Goal: Transaction & Acquisition: Download file/media

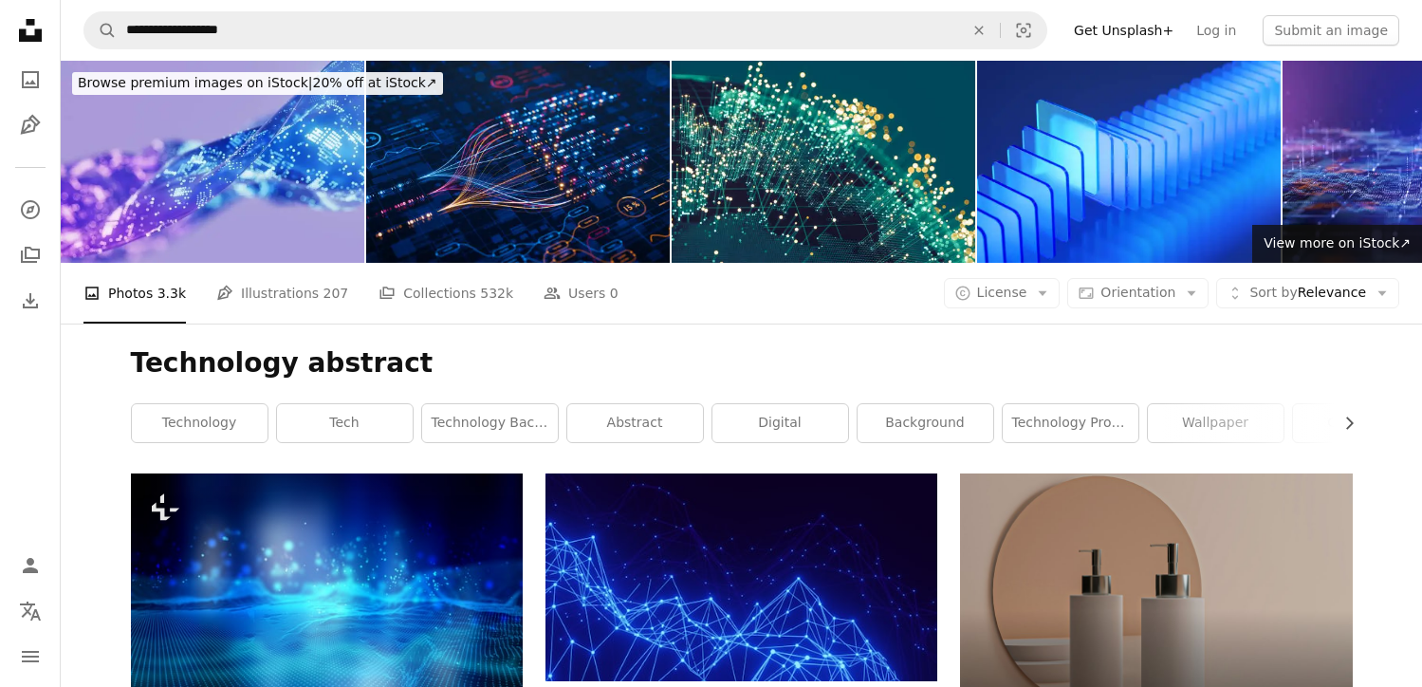
scroll to position [23928, 0]
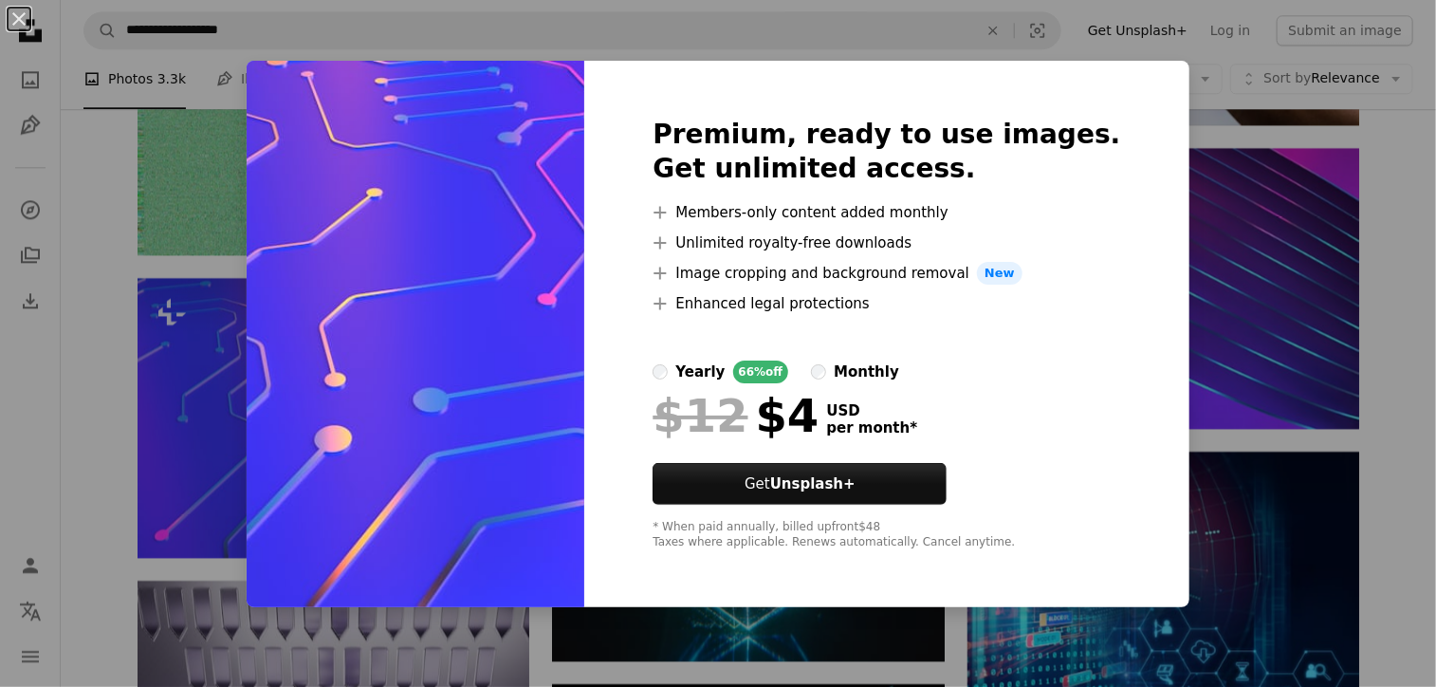
click at [1254, 276] on div "An X shape Premium, ready to use images. Get unlimited access. A plus sign Memb…" at bounding box center [718, 343] width 1436 height 687
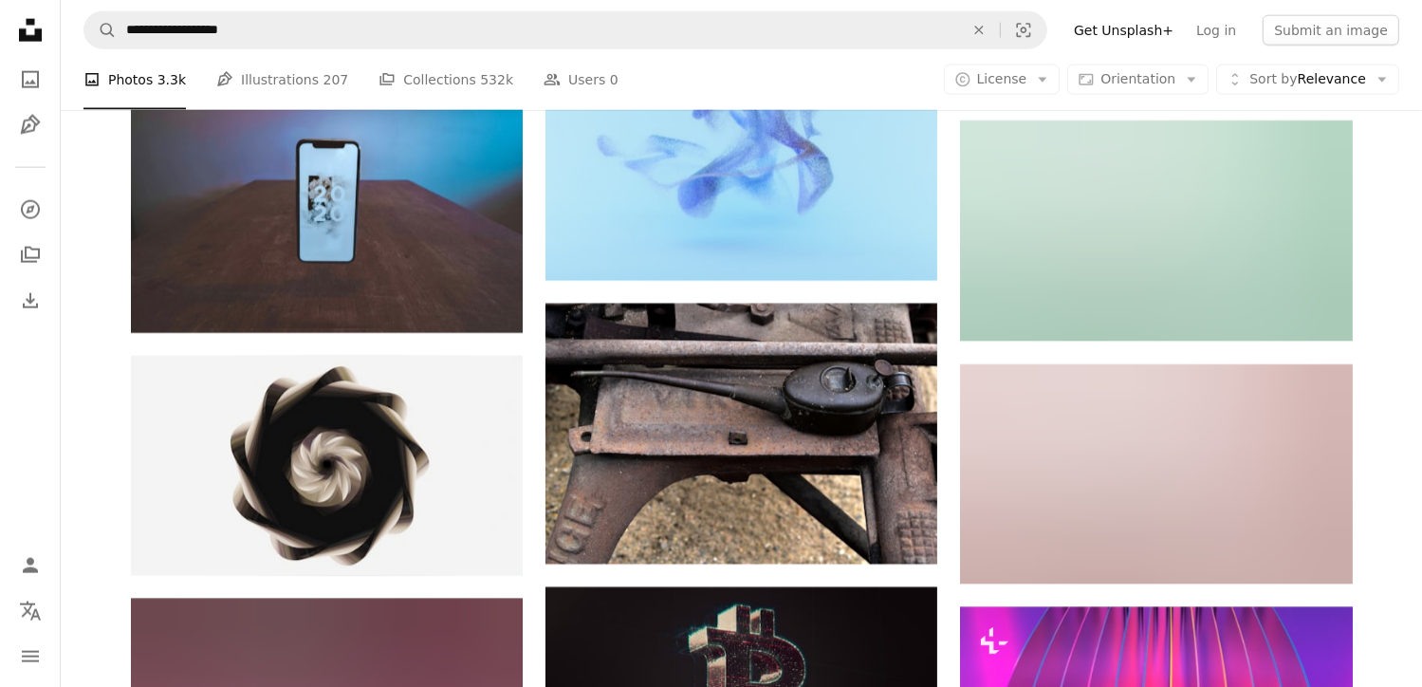
scroll to position [45269, 0]
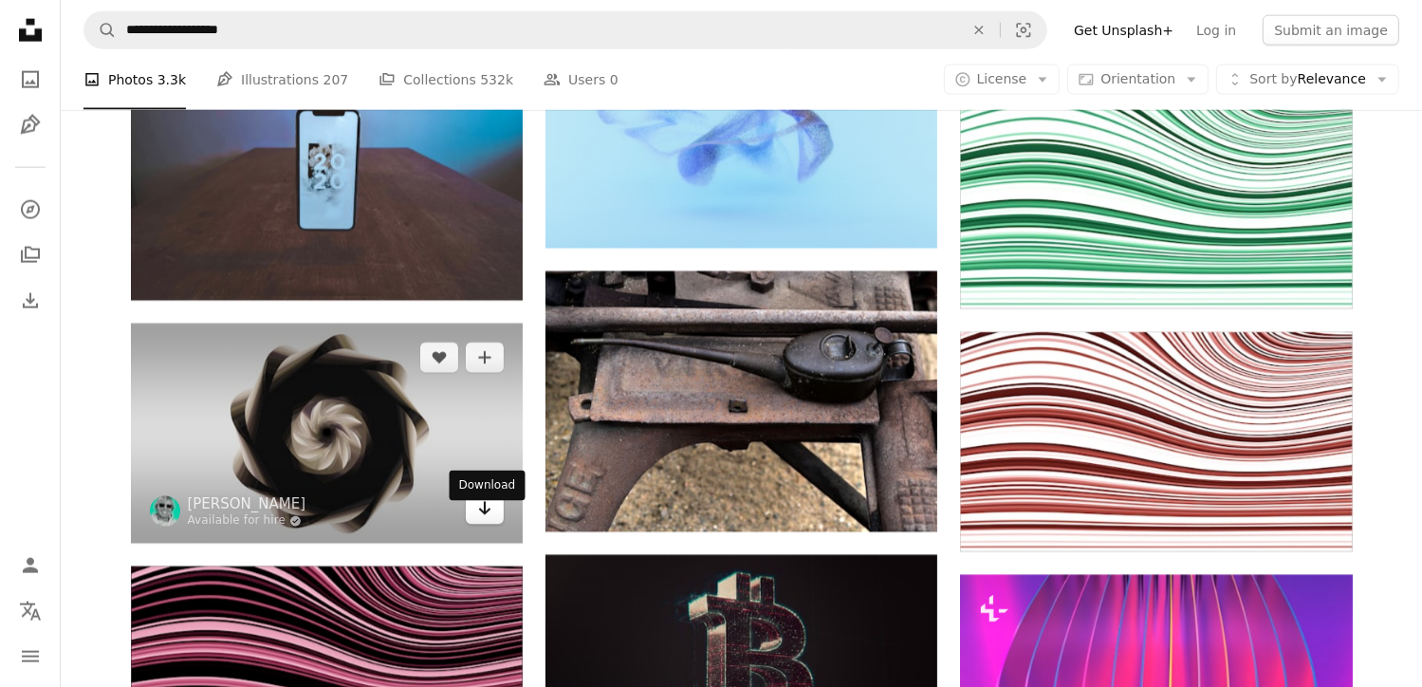
click at [484, 515] on icon "Download" at bounding box center [485, 508] width 12 height 13
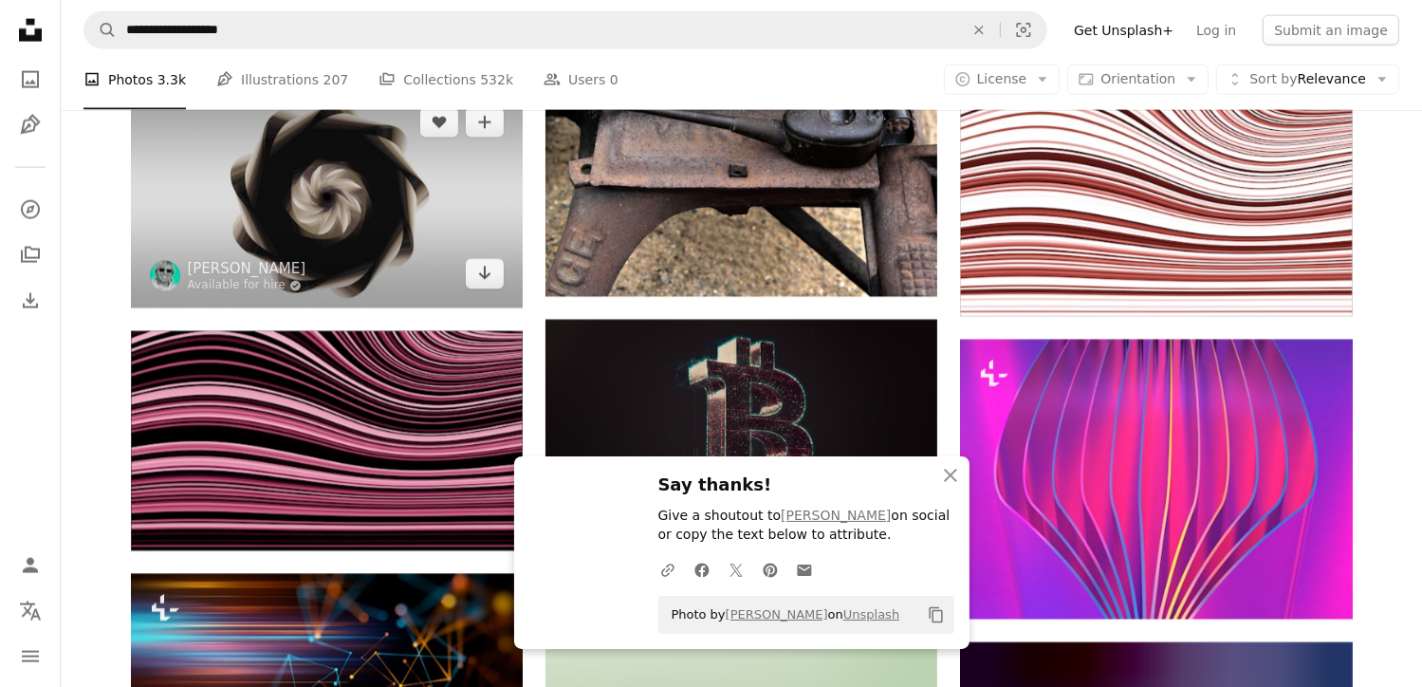
scroll to position [45554, 0]
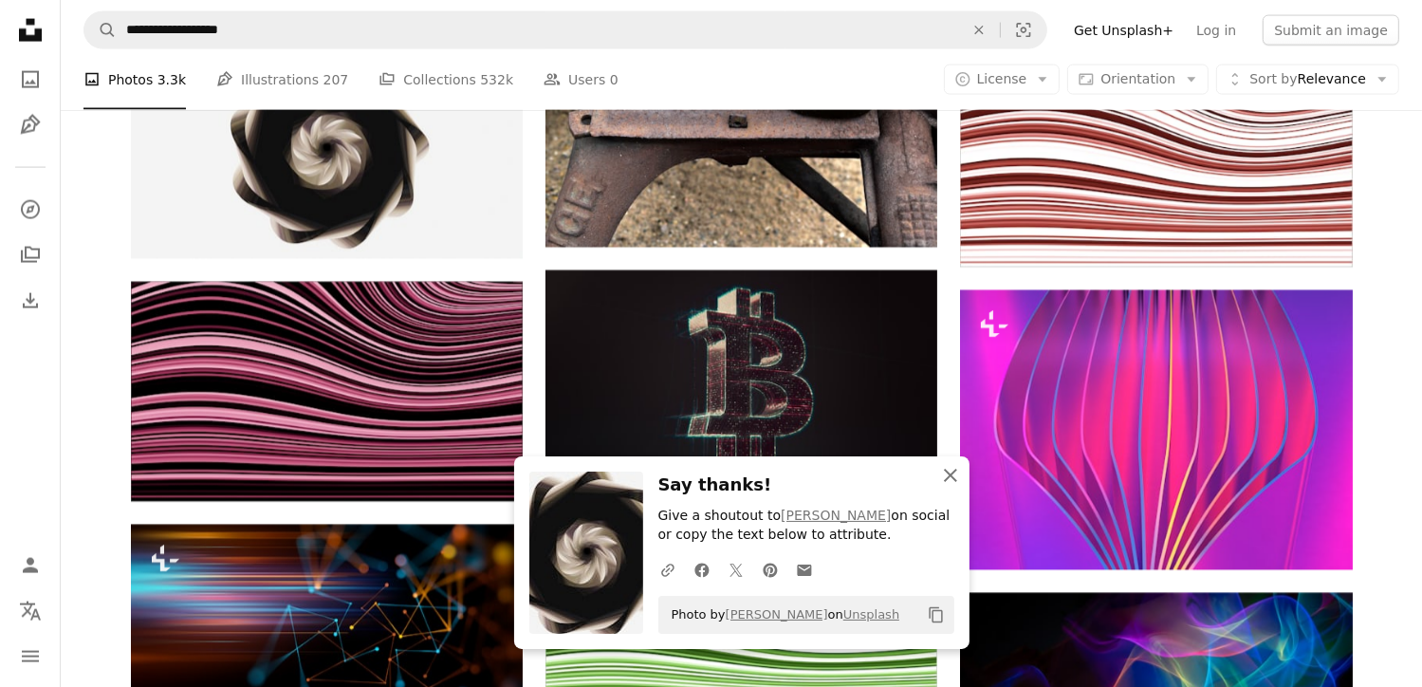
click at [945, 477] on icon "An X shape" at bounding box center [950, 475] width 23 height 23
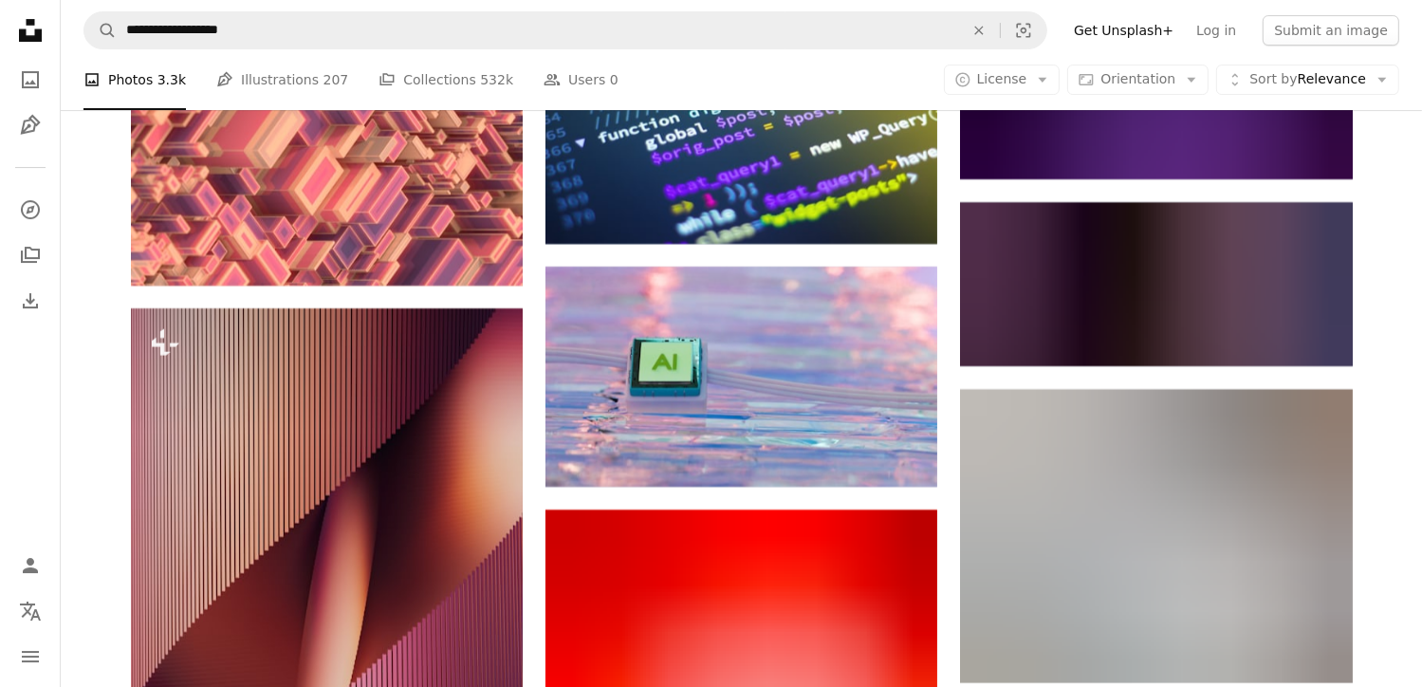
scroll to position [64618, 0]
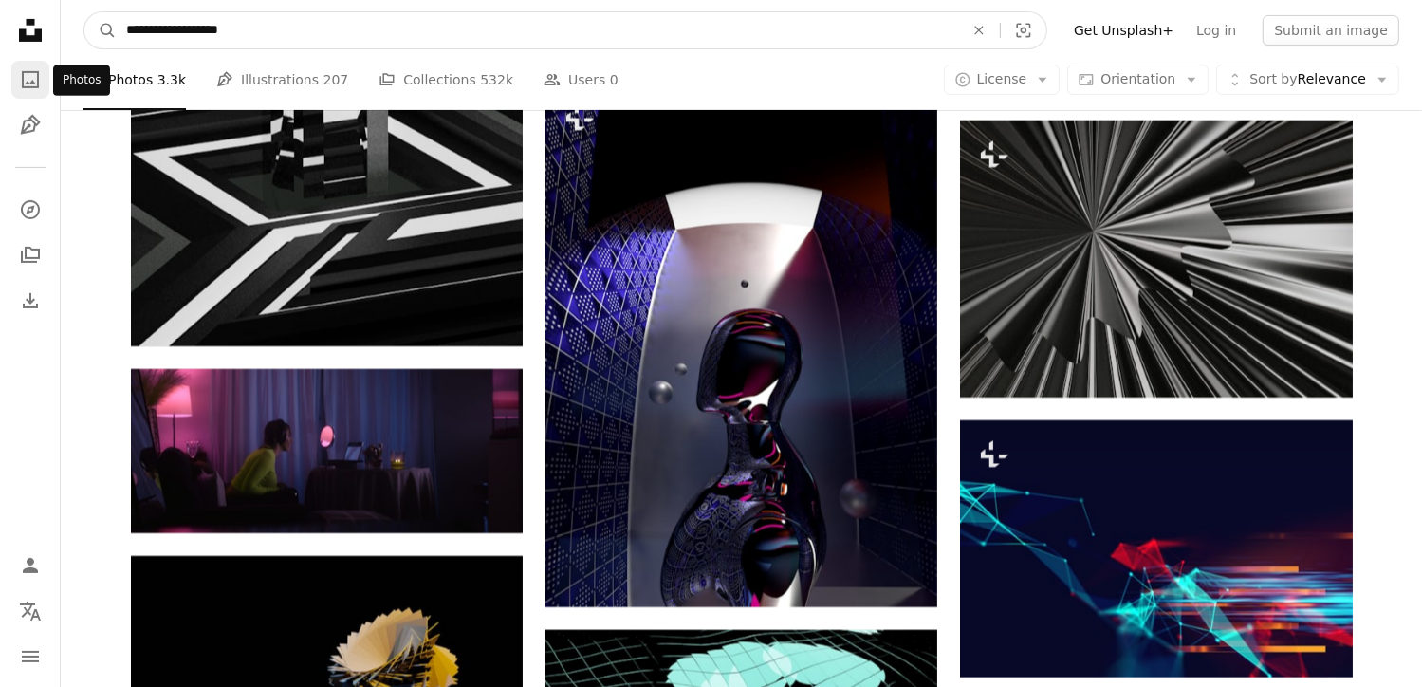
drag, startPoint x: 266, startPoint y: 33, endPoint x: 33, endPoint y: 63, distance: 234.2
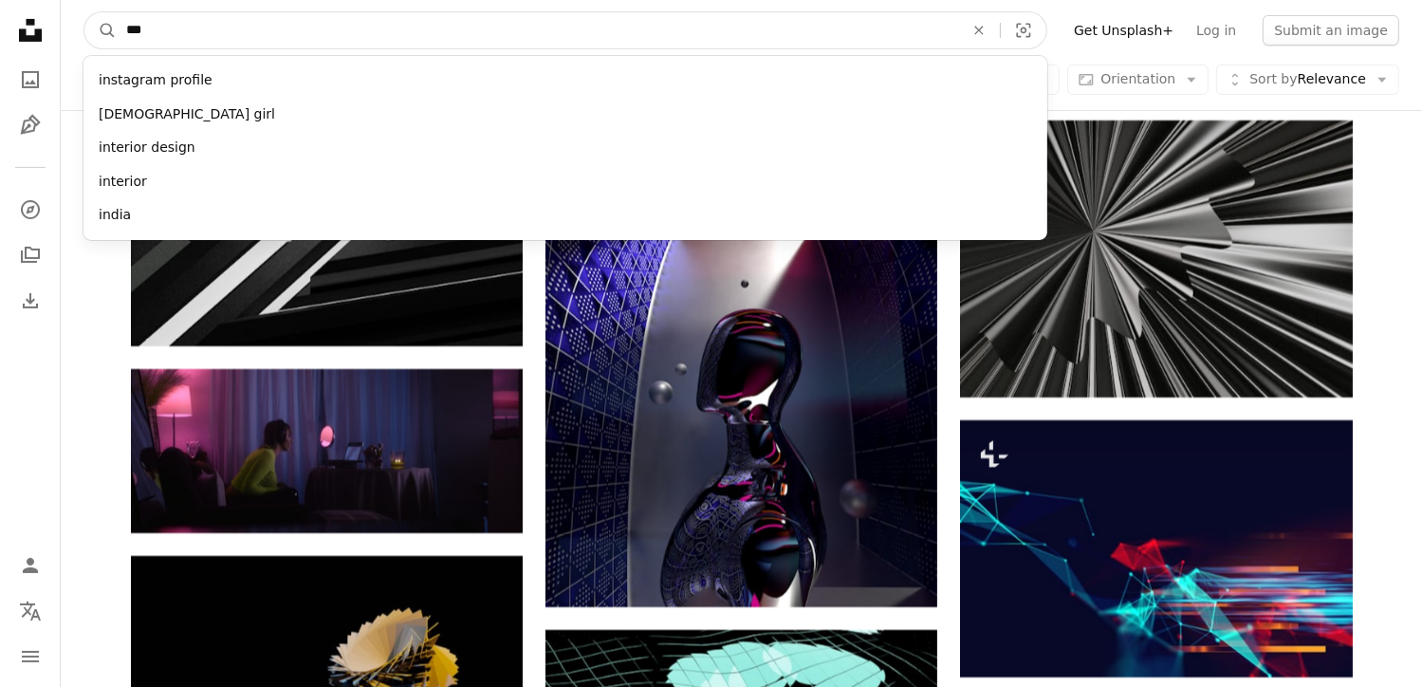
click at [129, 27] on input "***" at bounding box center [537, 30] width 841 height 36
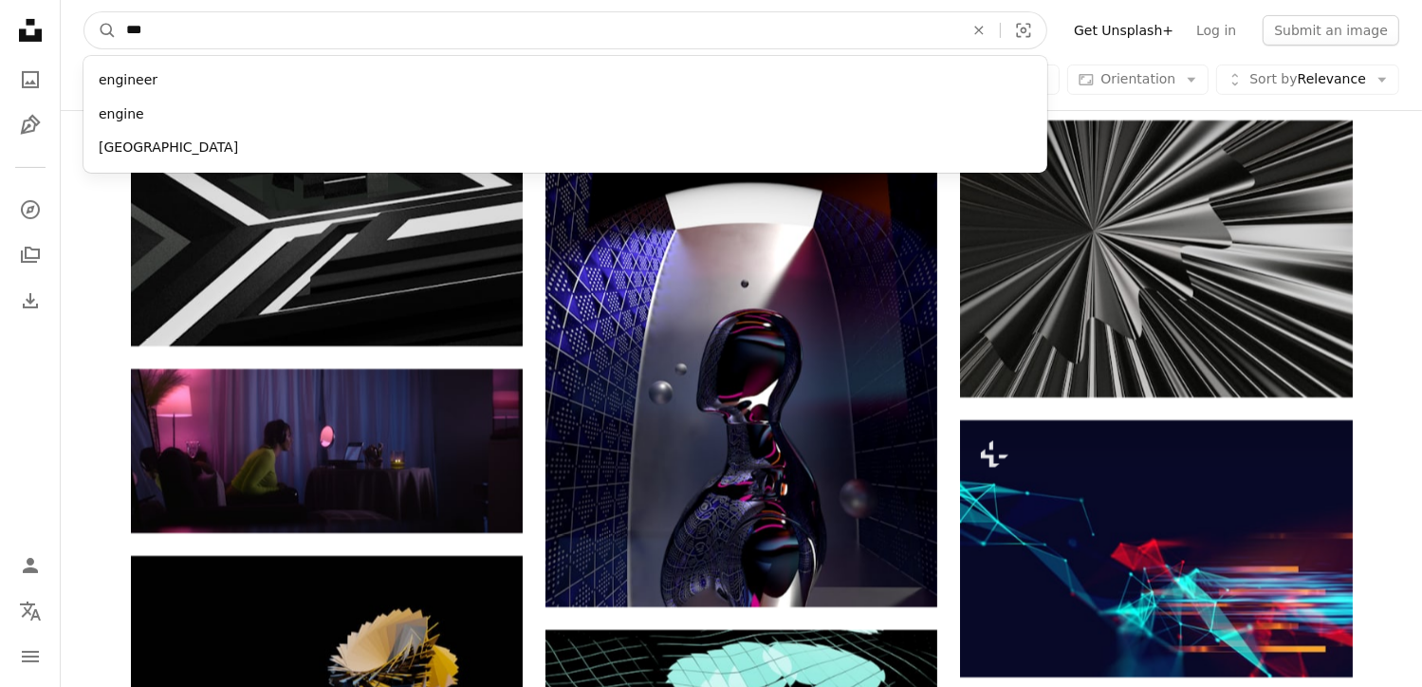
click at [189, 35] on input "***" at bounding box center [537, 30] width 841 height 36
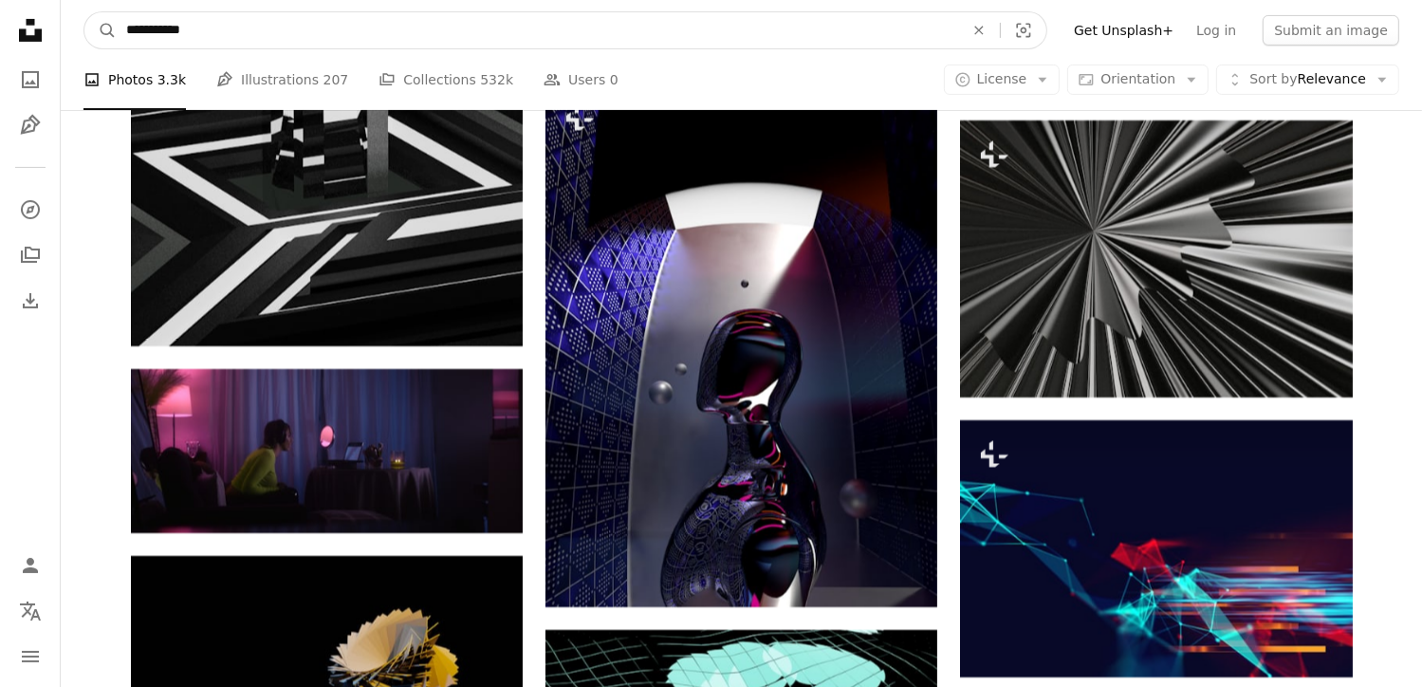
type input "**********"
click at [84, 12] on button "A magnifying glass" at bounding box center [100, 30] width 32 height 36
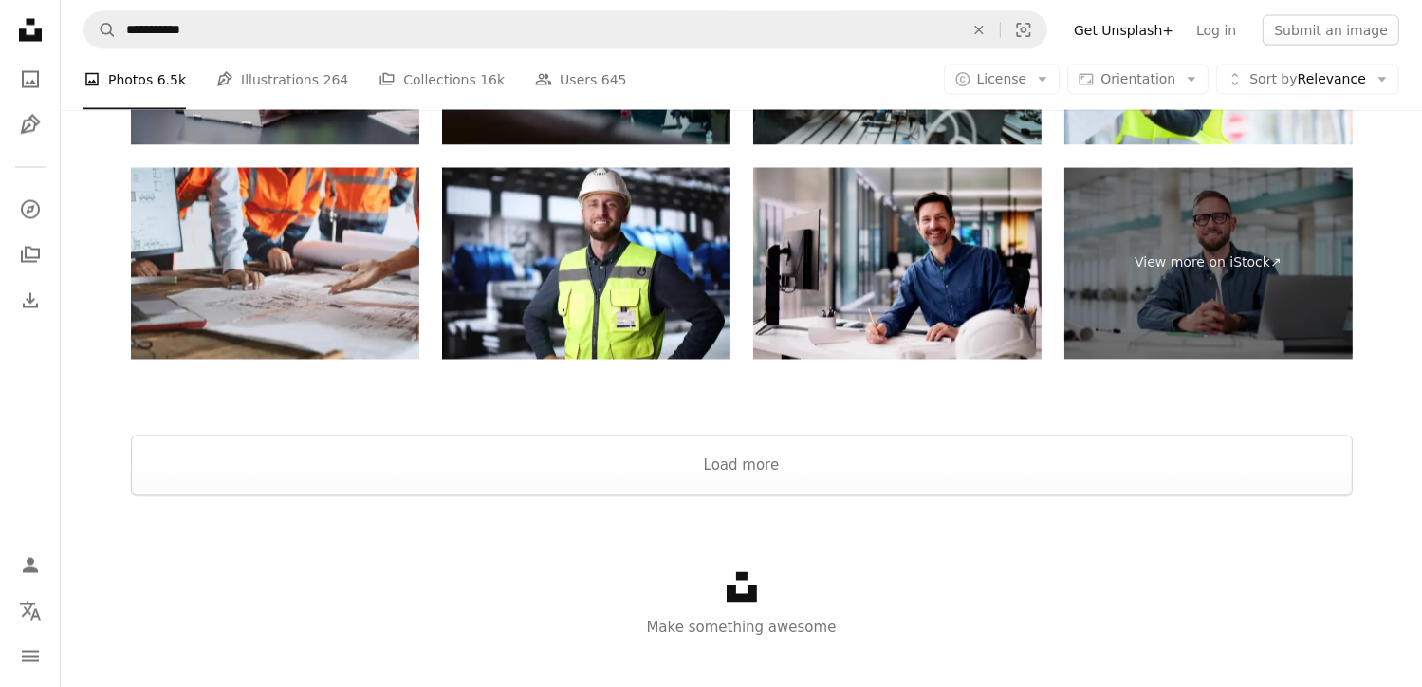
scroll to position [3415, 0]
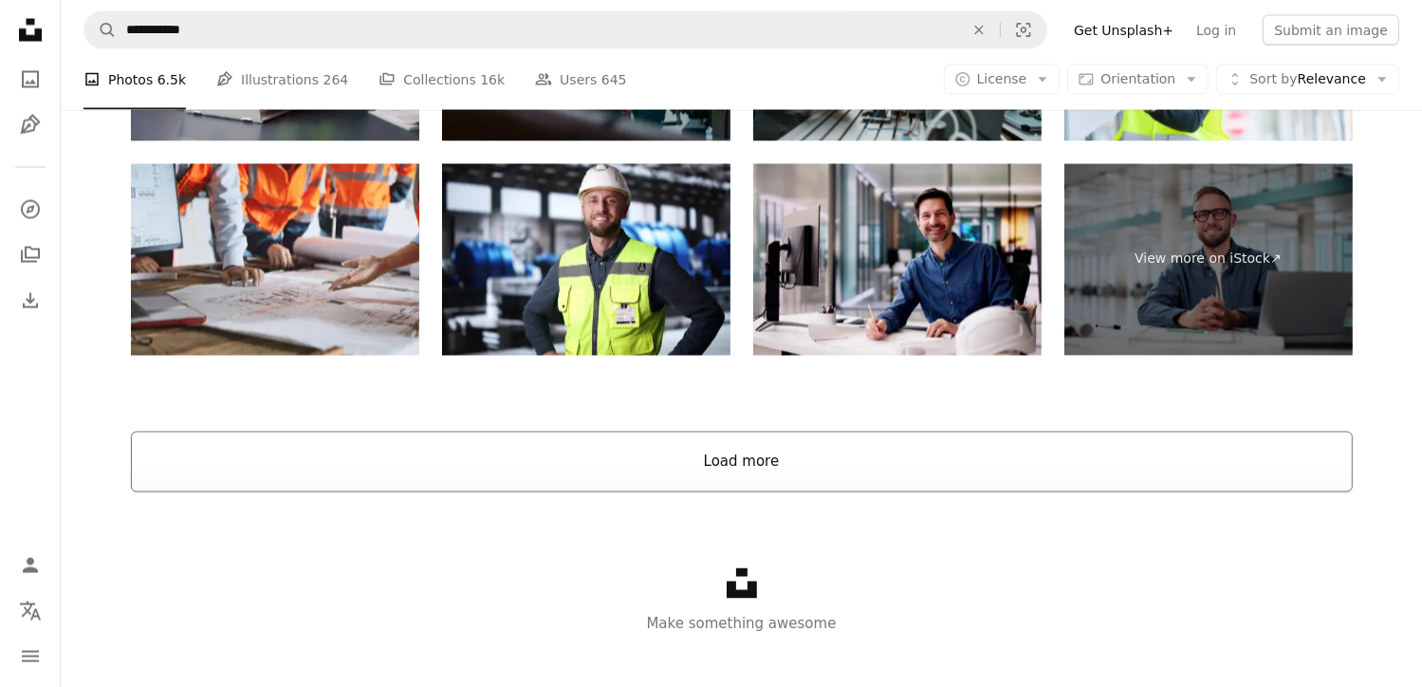
click at [958, 443] on button "Load more" at bounding box center [742, 462] width 1222 height 61
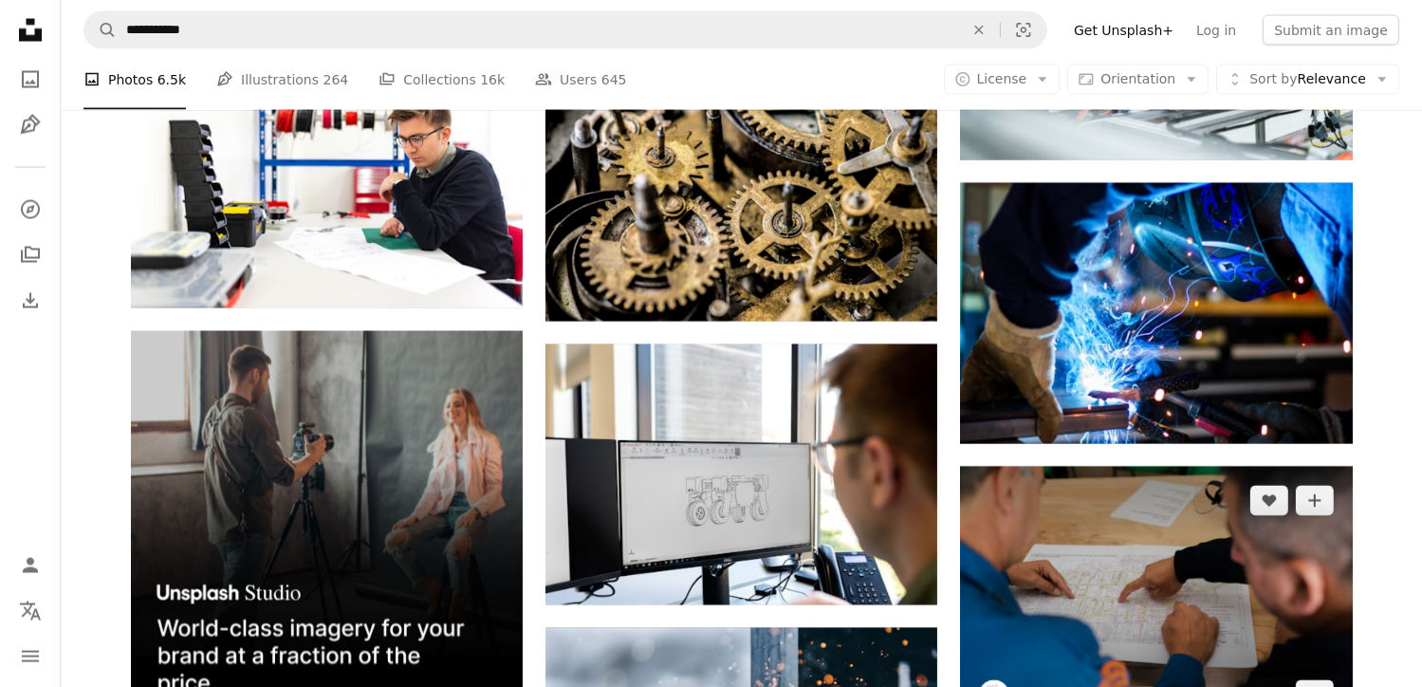
scroll to position [3320, 0]
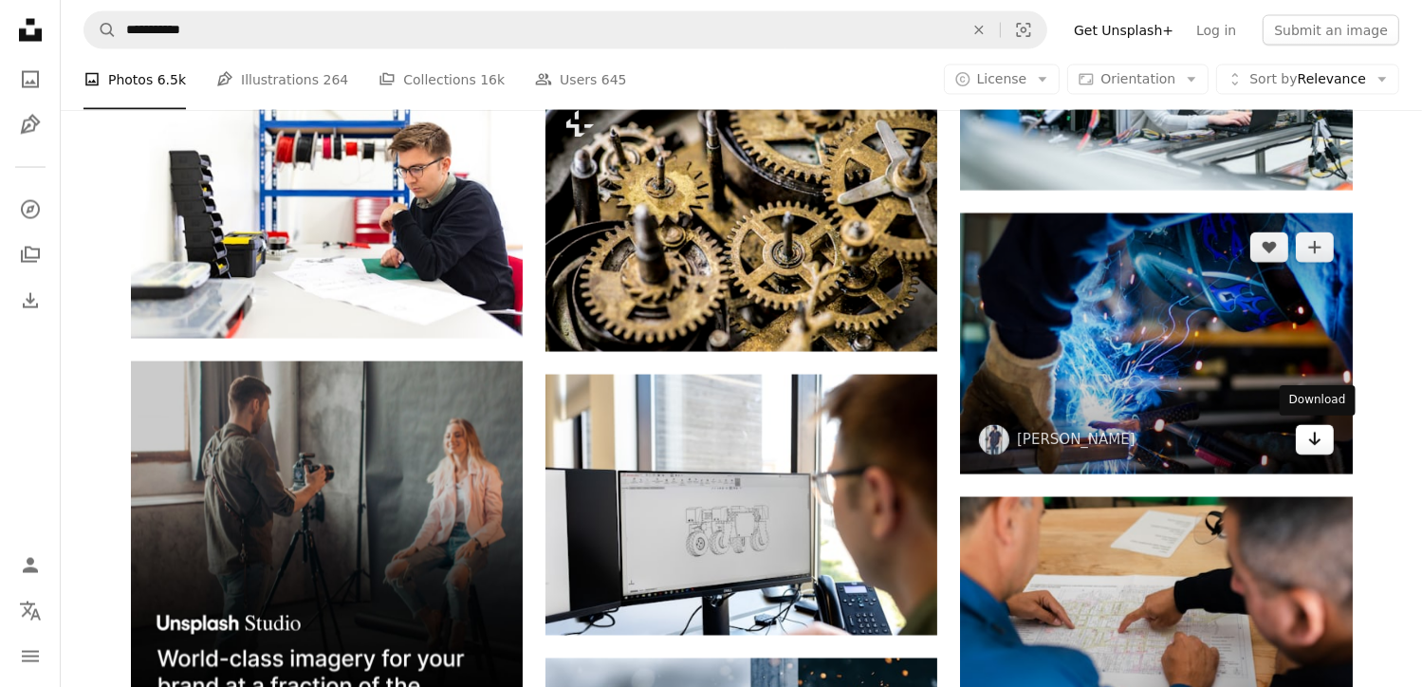
click at [1313, 438] on icon "Download" at bounding box center [1314, 439] width 12 height 13
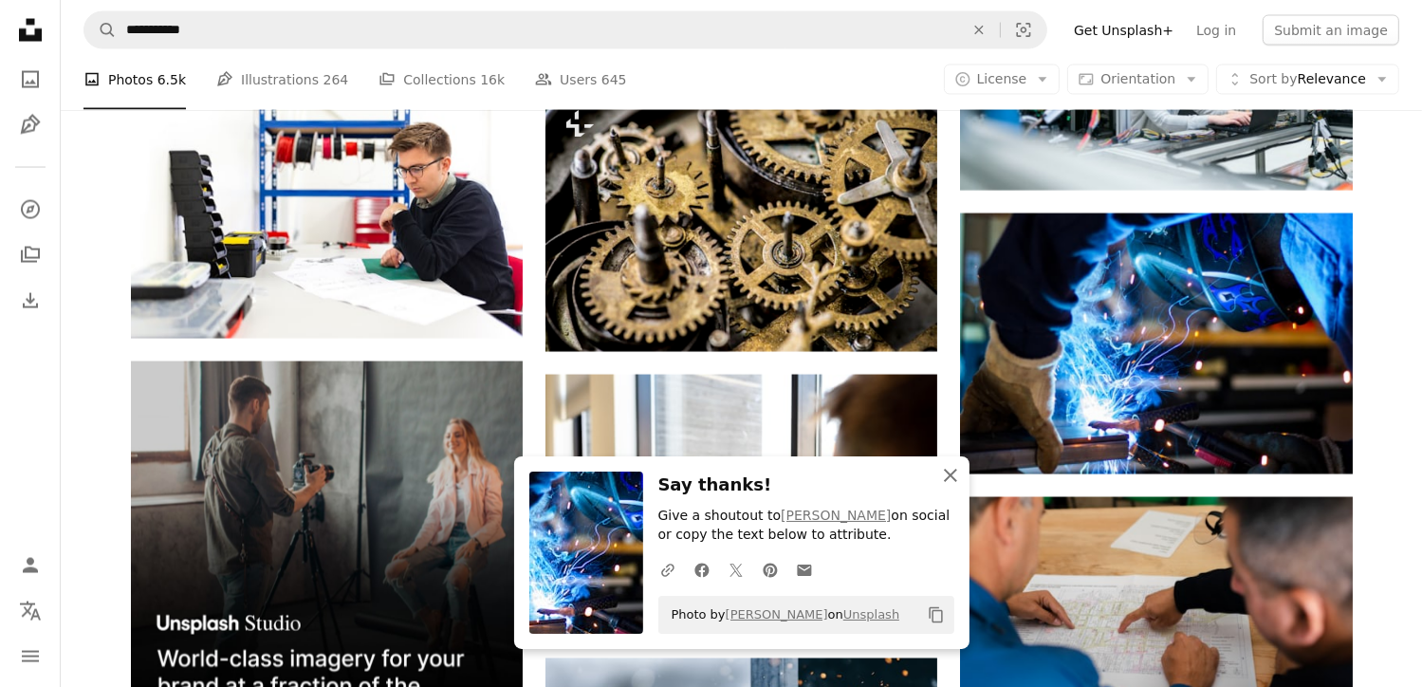
click at [952, 477] on icon "button" at bounding box center [950, 475] width 13 height 13
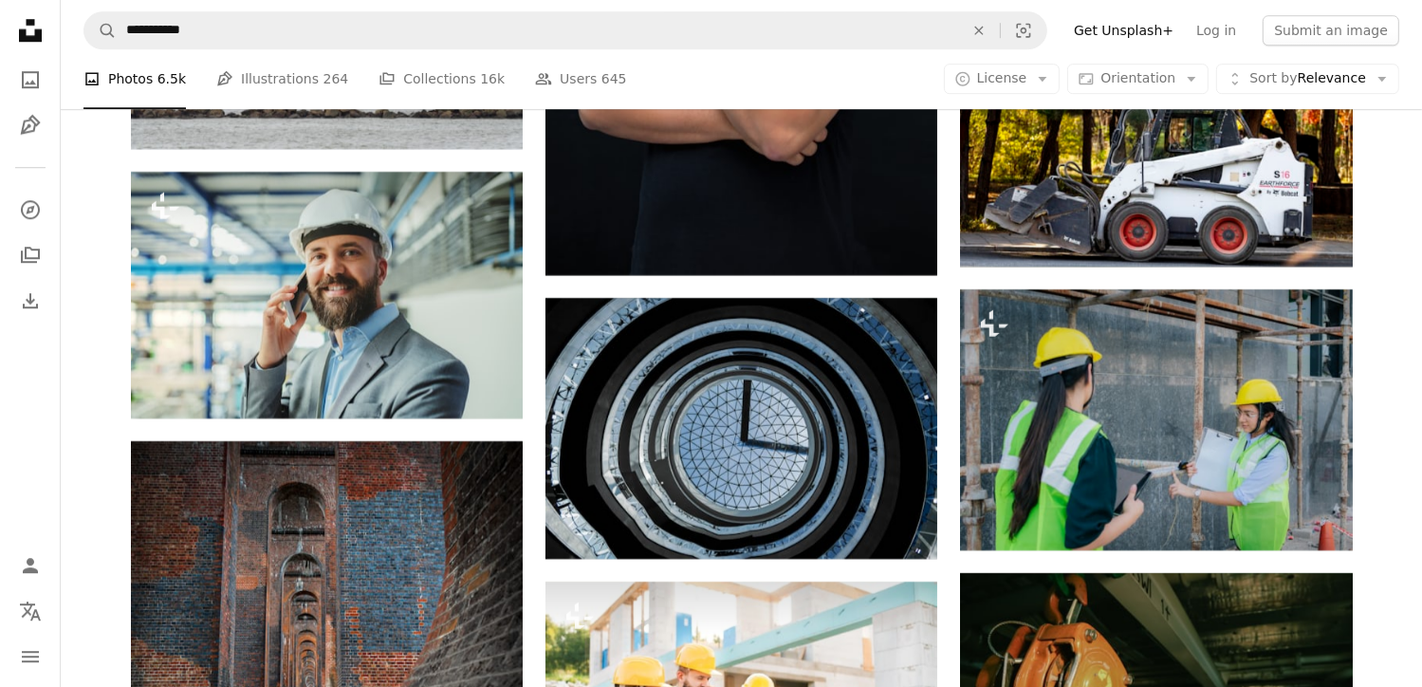
scroll to position [34051, 0]
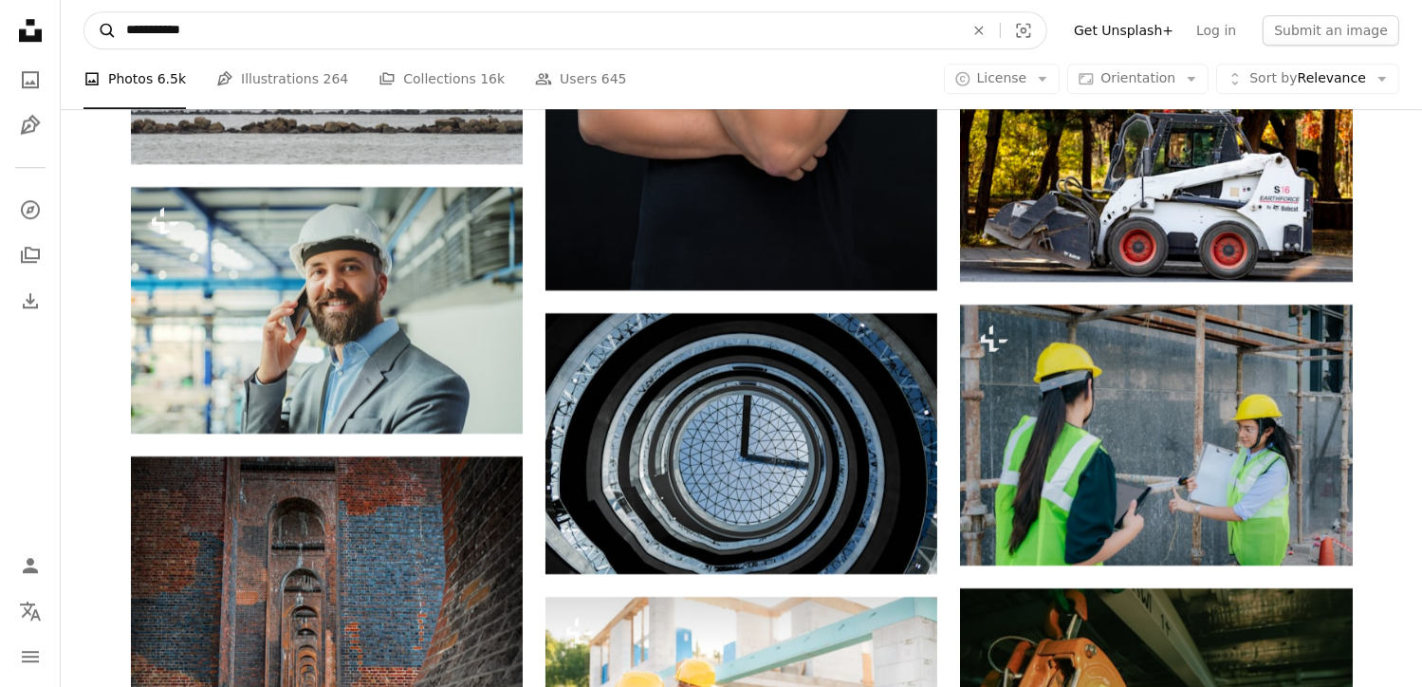
drag, startPoint x: 423, startPoint y: 30, endPoint x: 110, endPoint y: 45, distance: 313.3
click at [110, 45] on form "**********" at bounding box center [565, 30] width 964 height 38
type input "*****"
click at [84, 12] on button "A magnifying glass" at bounding box center [100, 30] width 32 height 36
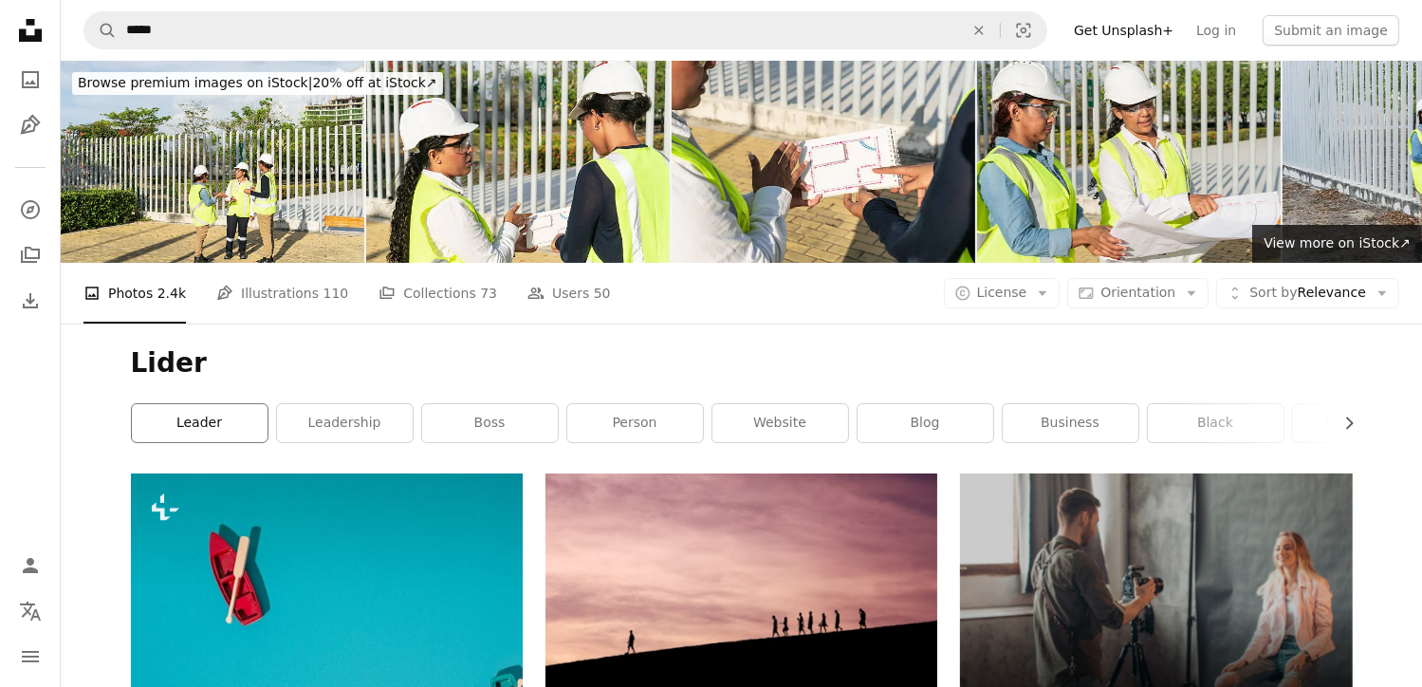
click at [178, 424] on link "leader" at bounding box center [200, 423] width 136 height 38
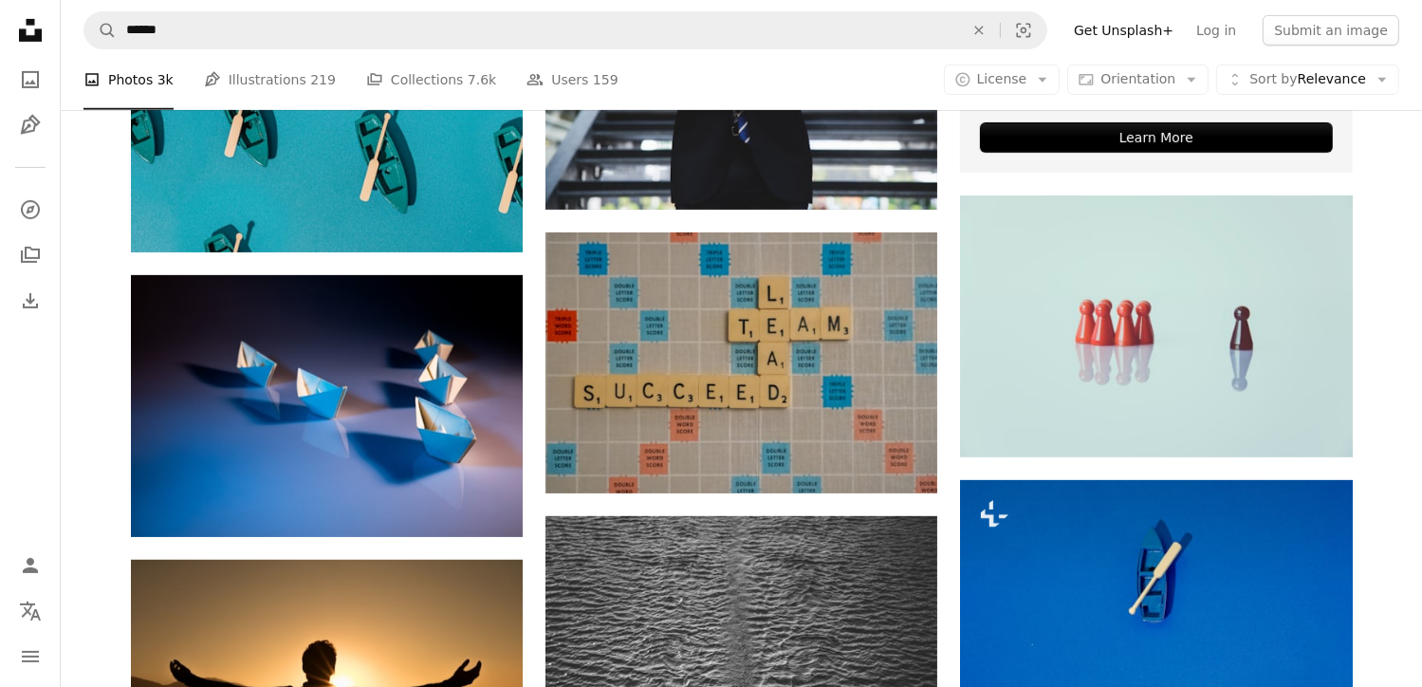
scroll to position [854, 0]
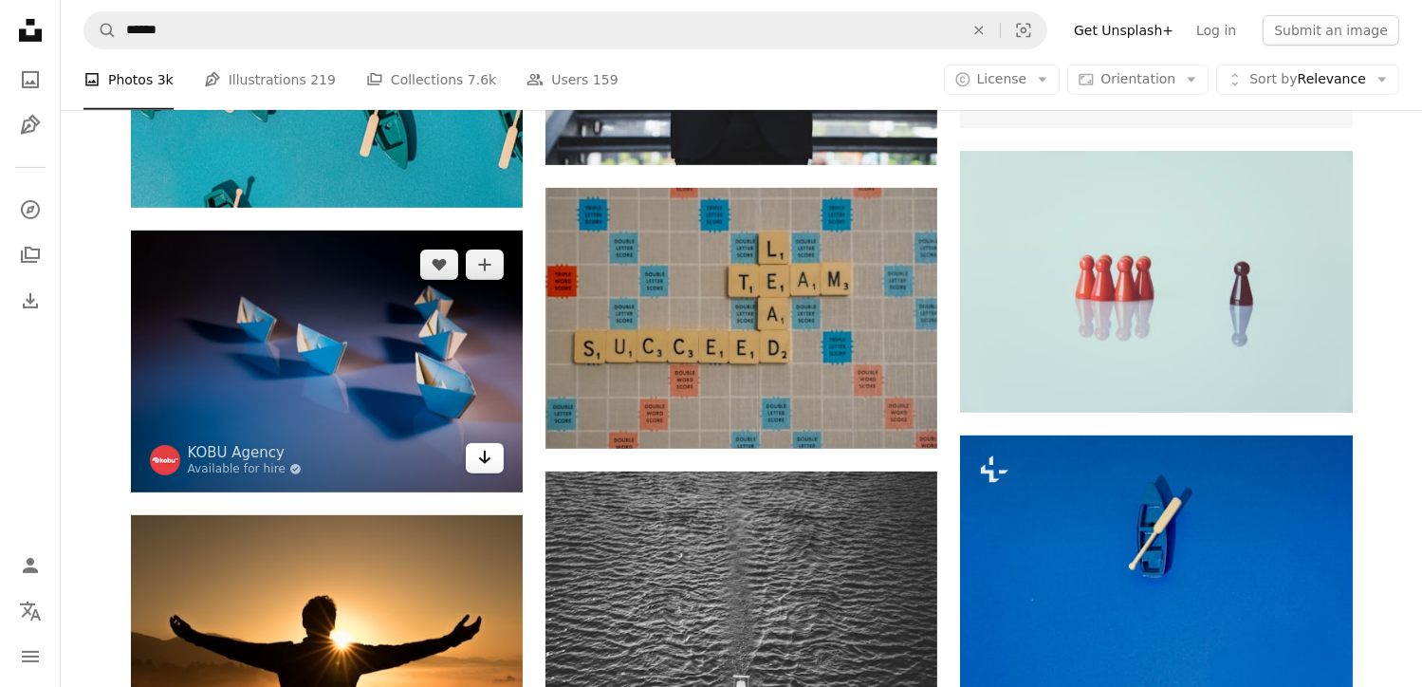
click at [477, 455] on icon "Arrow pointing down" at bounding box center [484, 457] width 15 height 23
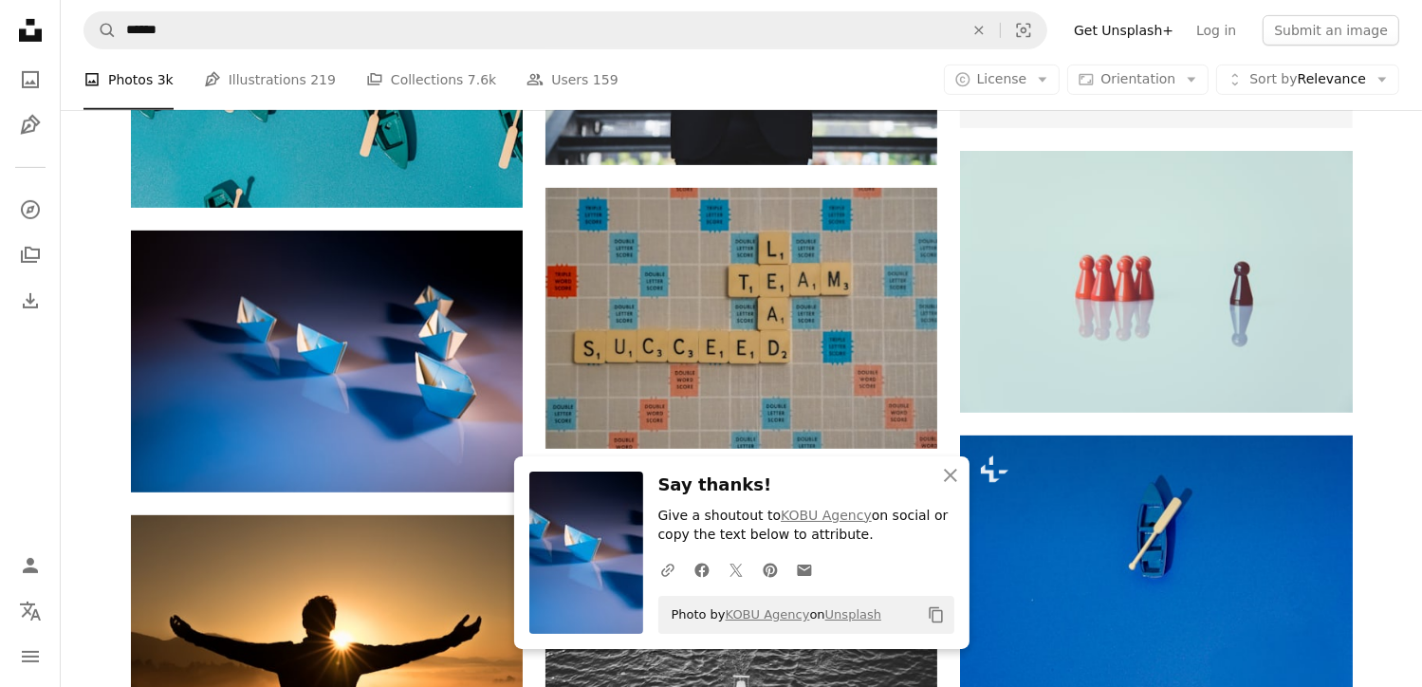
click at [951, 476] on icon "button" at bounding box center [950, 475] width 13 height 13
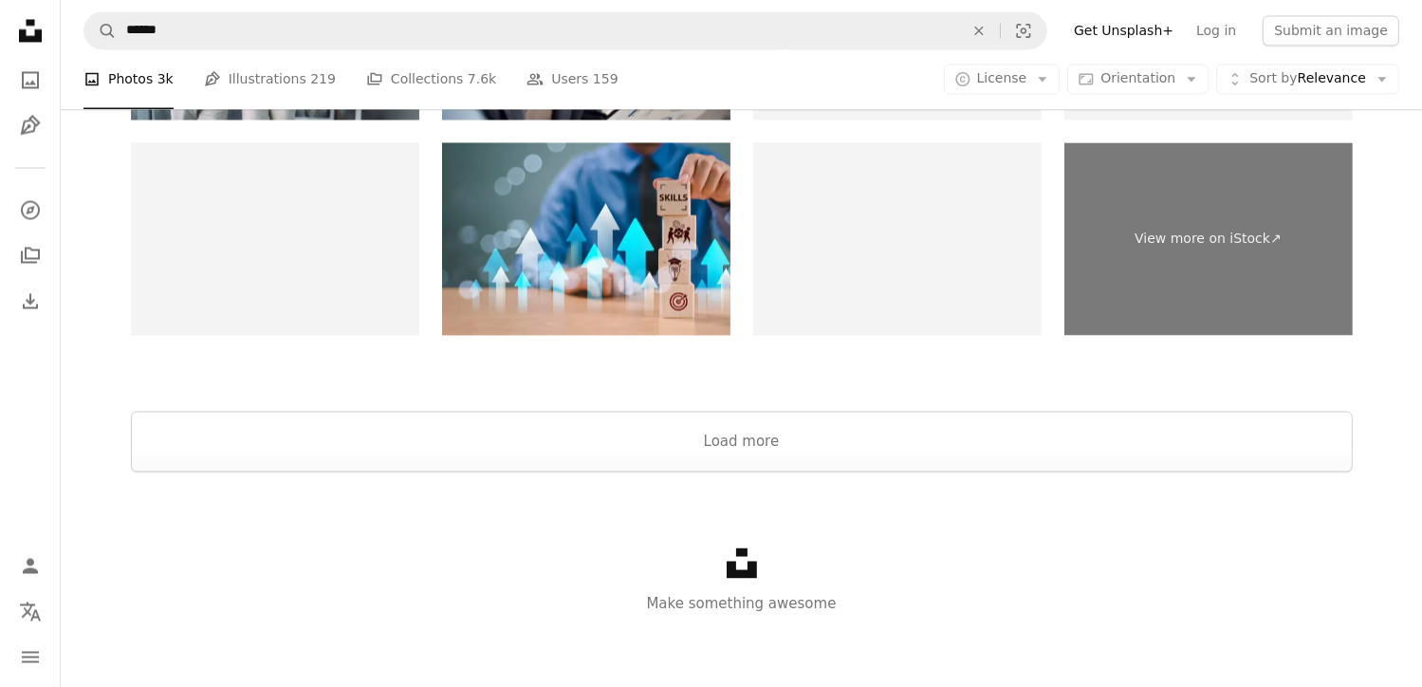
scroll to position [3789, 0]
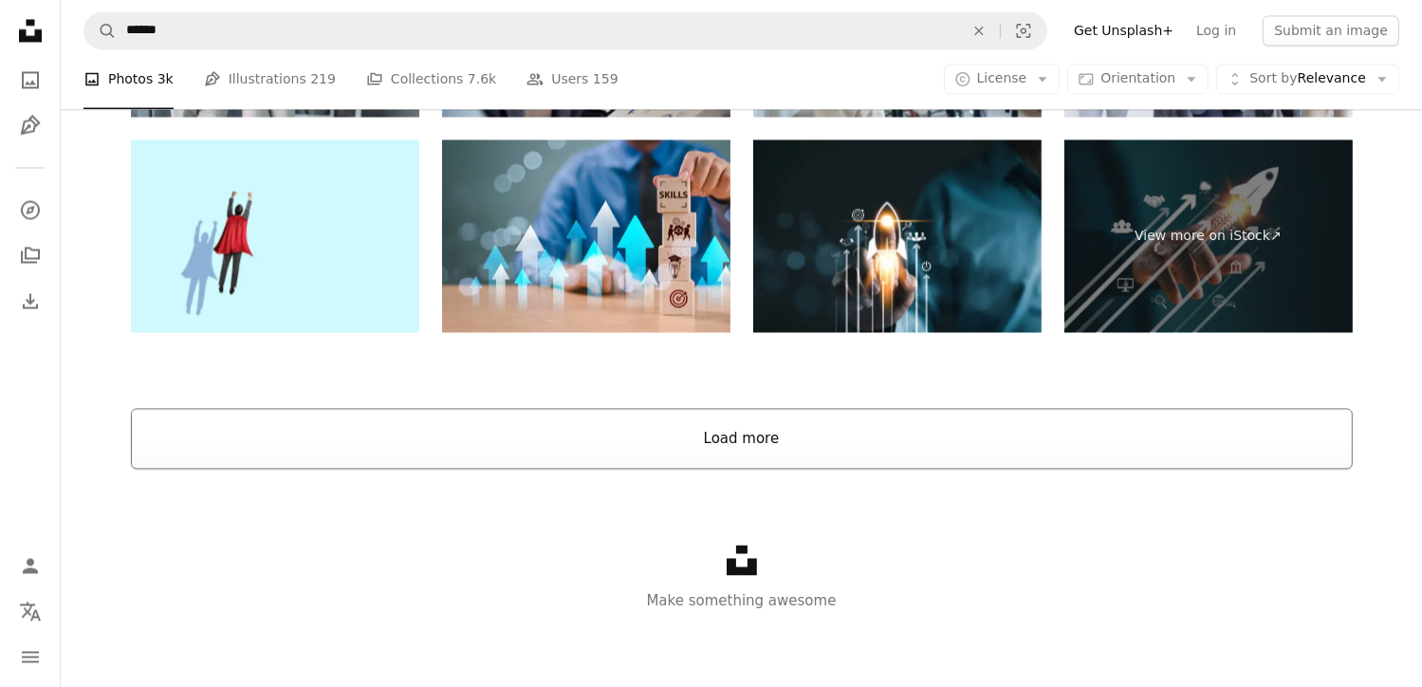
click at [971, 436] on button "Load more" at bounding box center [742, 438] width 1222 height 61
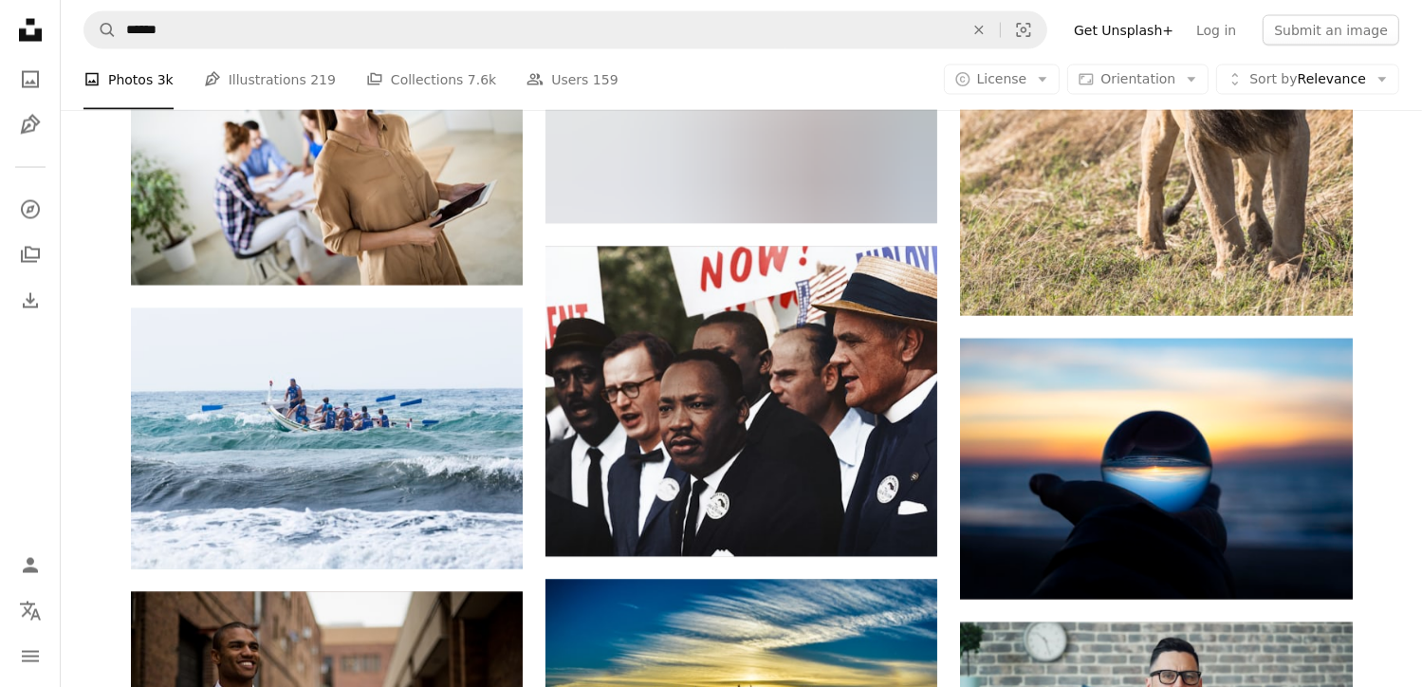
scroll to position [10618, 0]
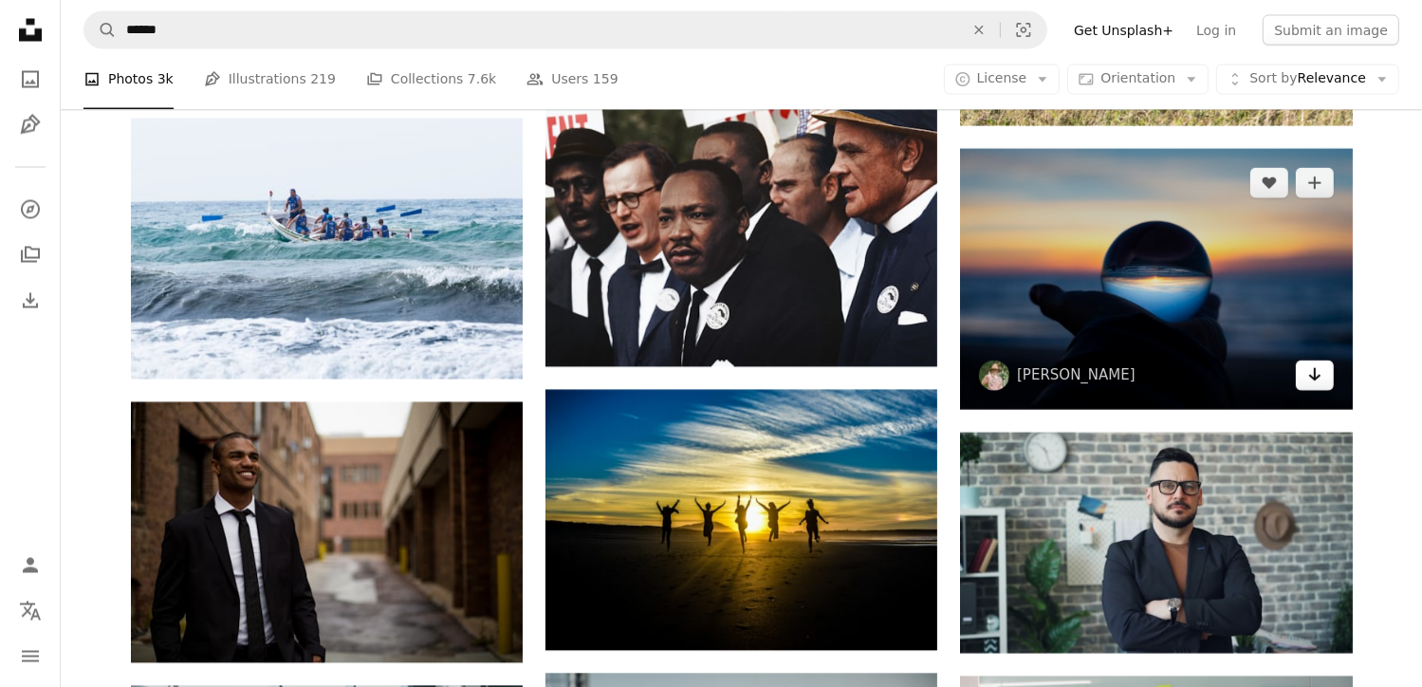
click at [1316, 376] on icon "Download" at bounding box center [1314, 374] width 12 height 13
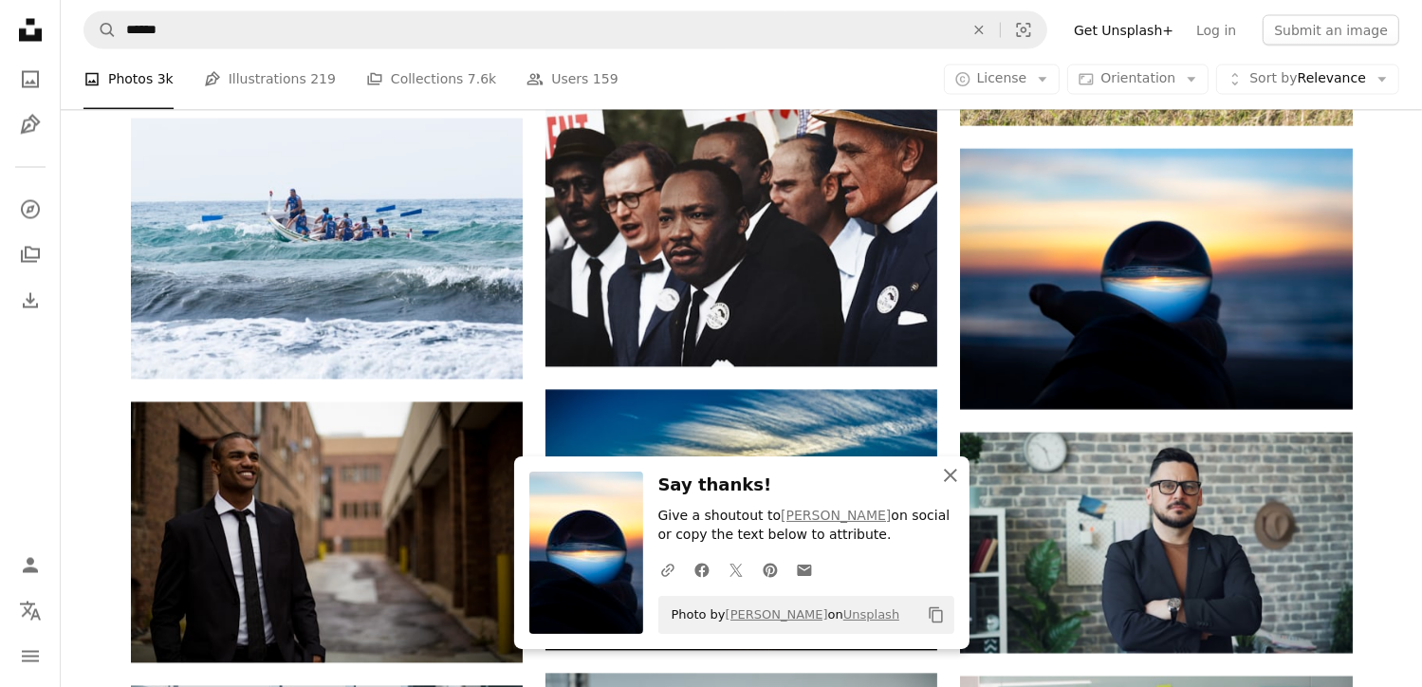
click at [946, 481] on icon "An X shape" at bounding box center [950, 475] width 23 height 23
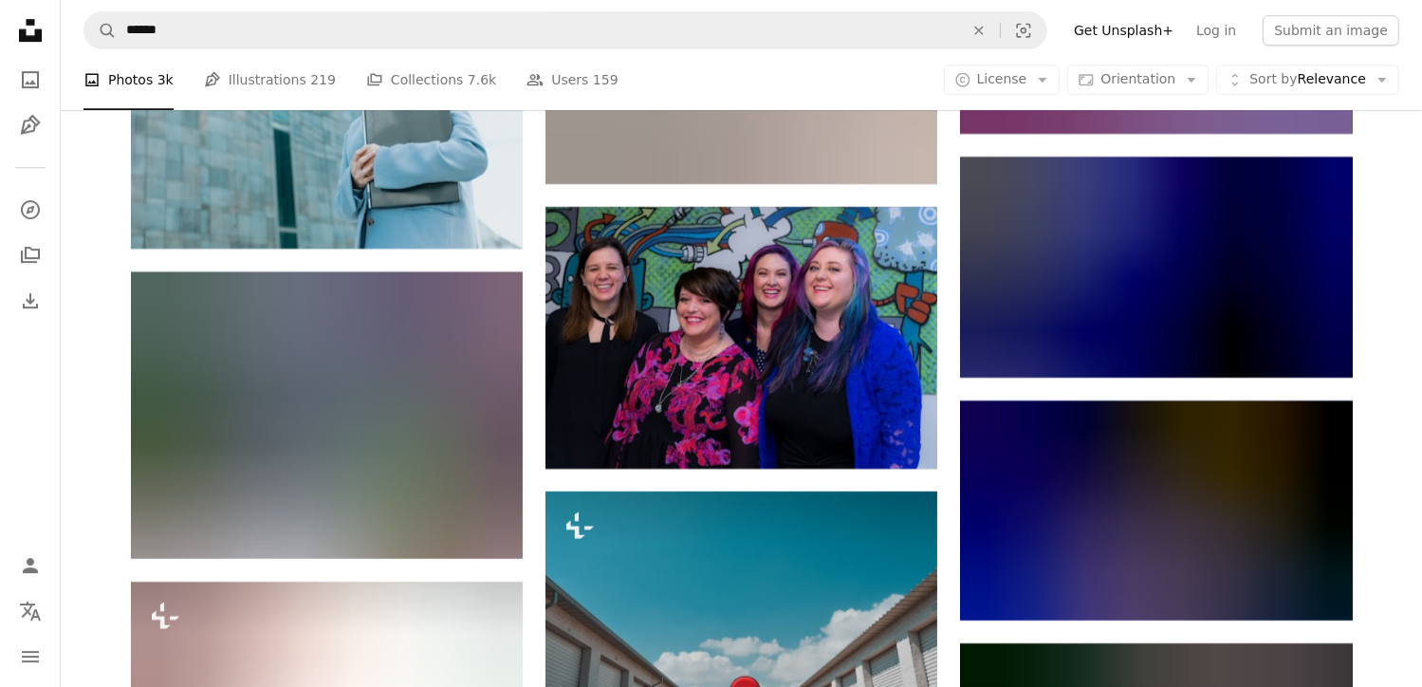
scroll to position [20293, 0]
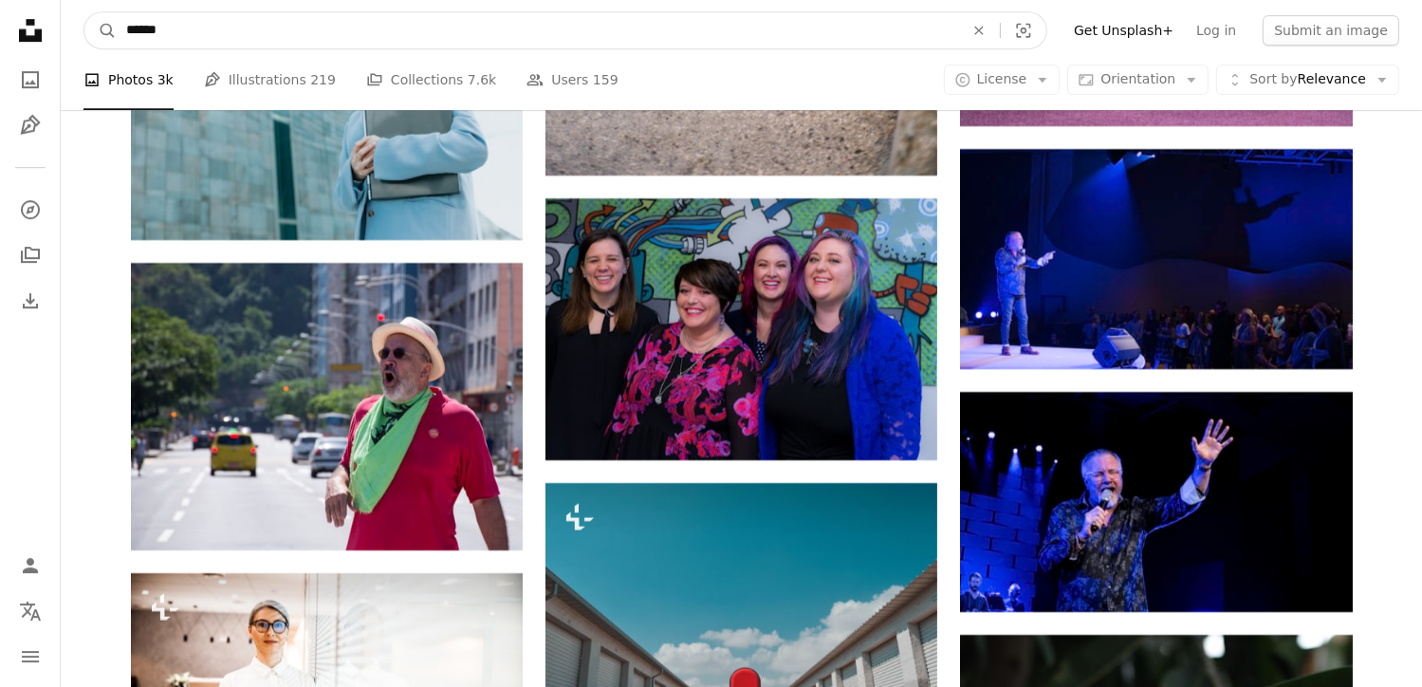
drag, startPoint x: 218, startPoint y: 36, endPoint x: 80, endPoint y: 50, distance: 139.2
click at [80, 50] on nav "A magnifying glass ****** An X shape Visual search Filters Get Unsplash+ Log in…" at bounding box center [741, 30] width 1361 height 61
type input "*******"
click at [84, 12] on button "A magnifying glass" at bounding box center [100, 30] width 32 height 36
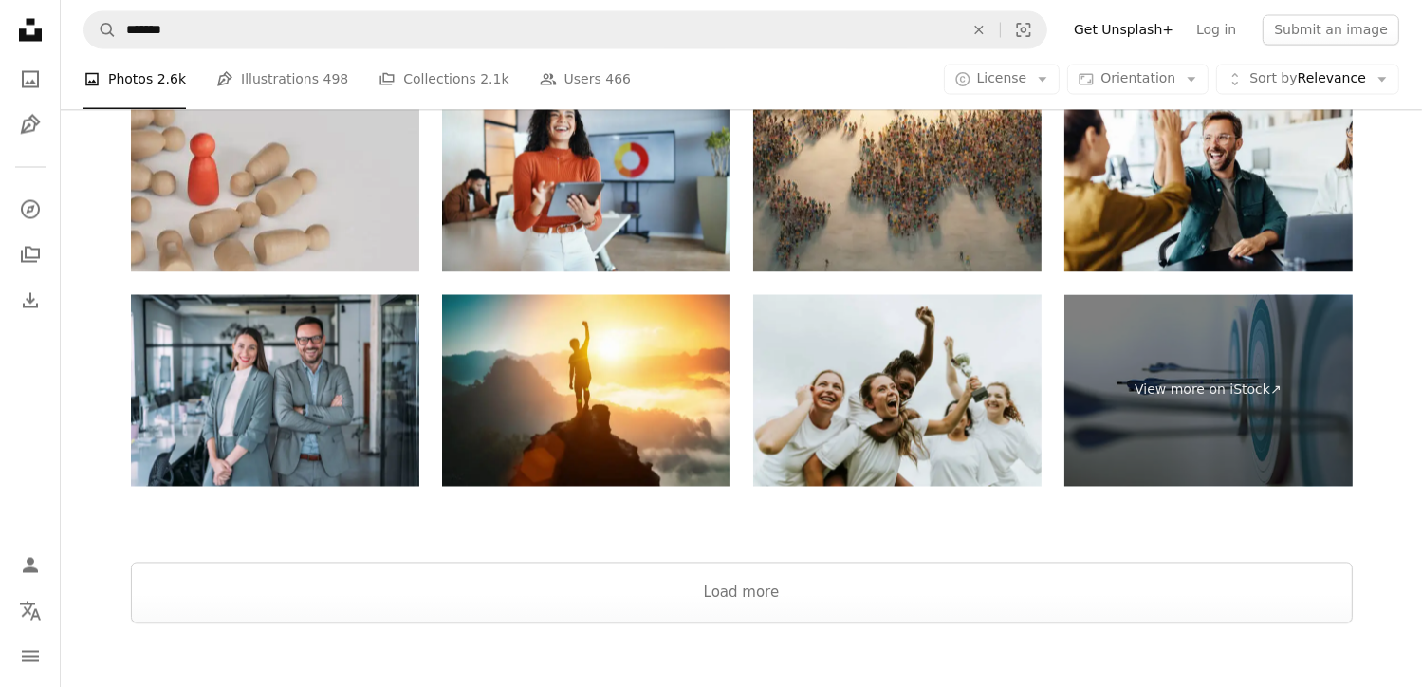
scroll to position [3674, 0]
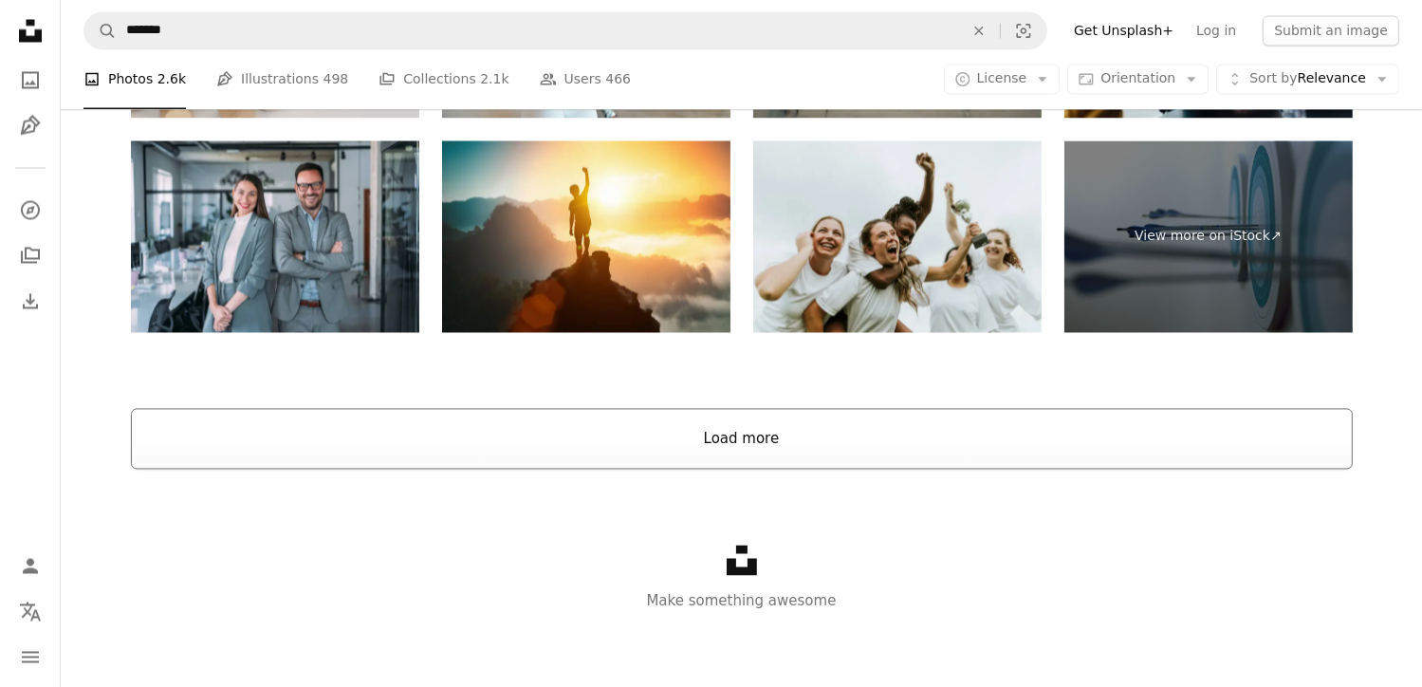
click at [763, 429] on button "Load more" at bounding box center [742, 438] width 1222 height 61
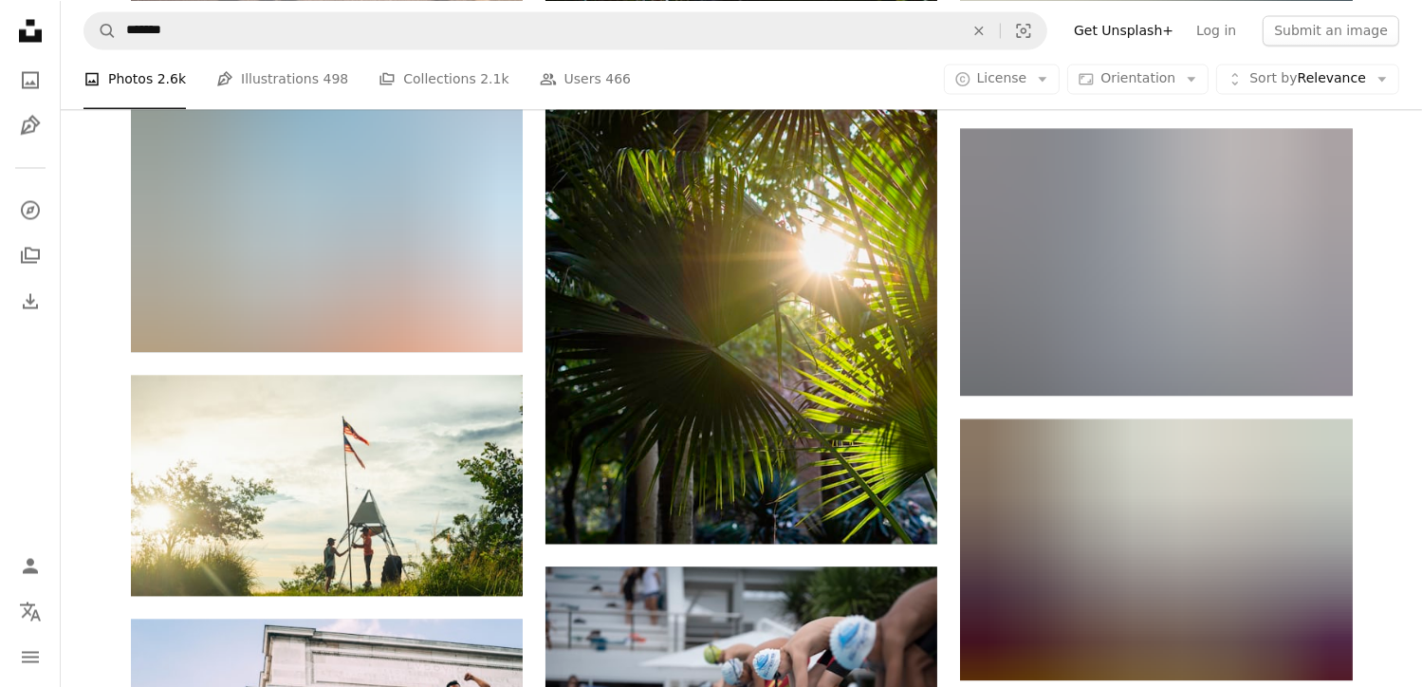
scroll to position [24920, 0]
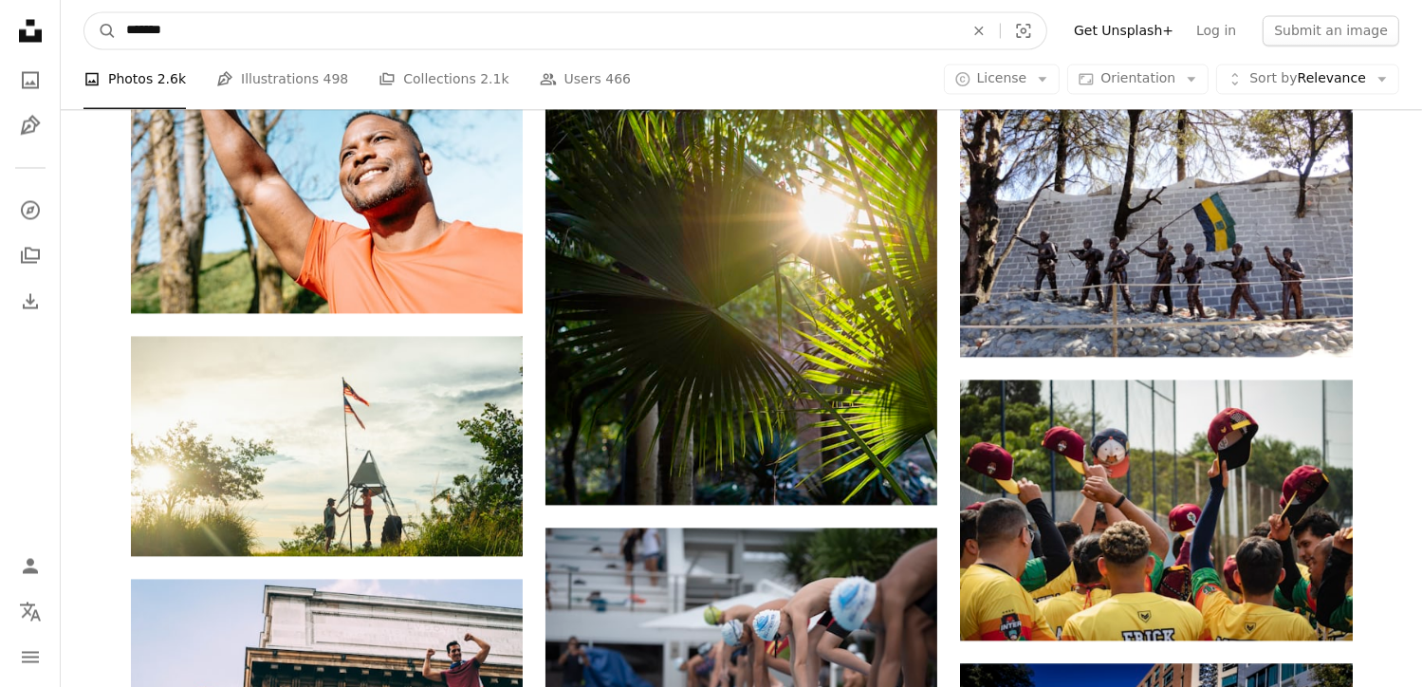
drag, startPoint x: 263, startPoint y: 32, endPoint x: 120, endPoint y: 53, distance: 144.7
click at [120, 53] on nav "A magnifying glass ******* An X shape Visual search Filters Get Unsplash+ Log i…" at bounding box center [741, 30] width 1361 height 61
type input "*******"
click button "A magnifying glass" at bounding box center [100, 30] width 32 height 36
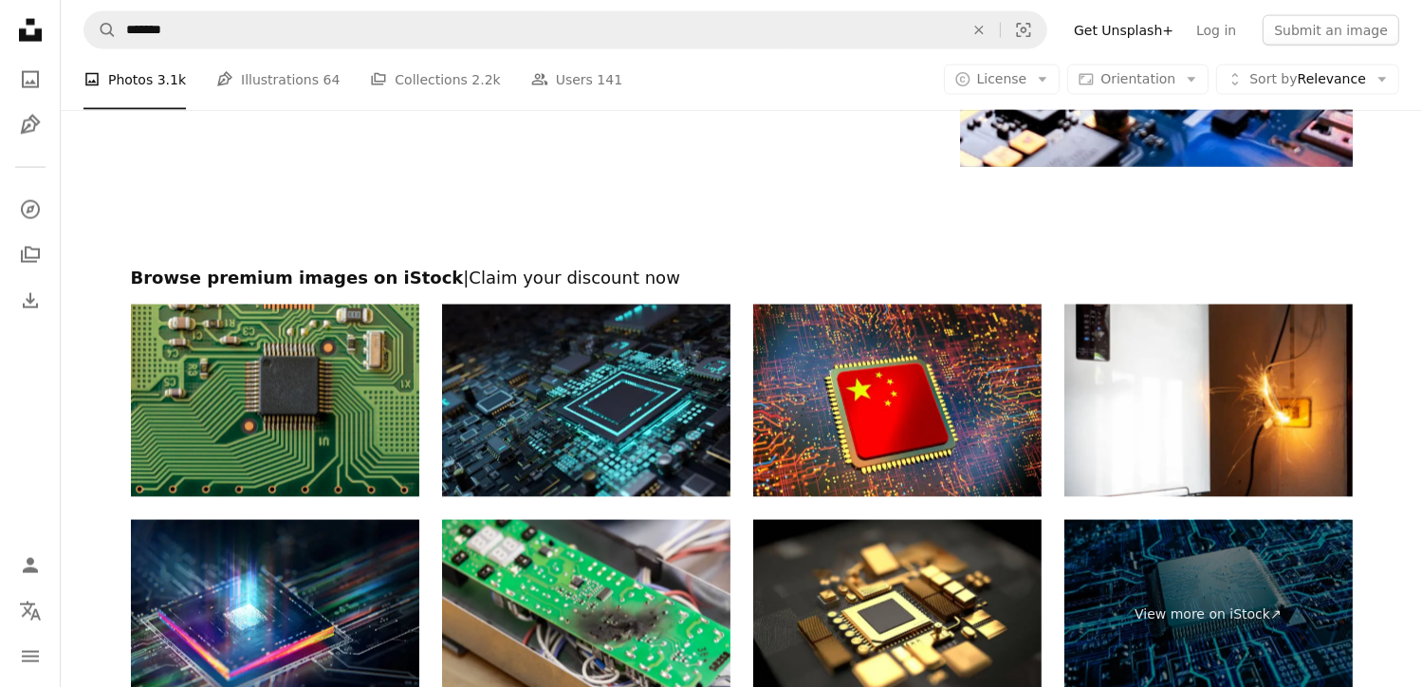
scroll to position [3320, 0]
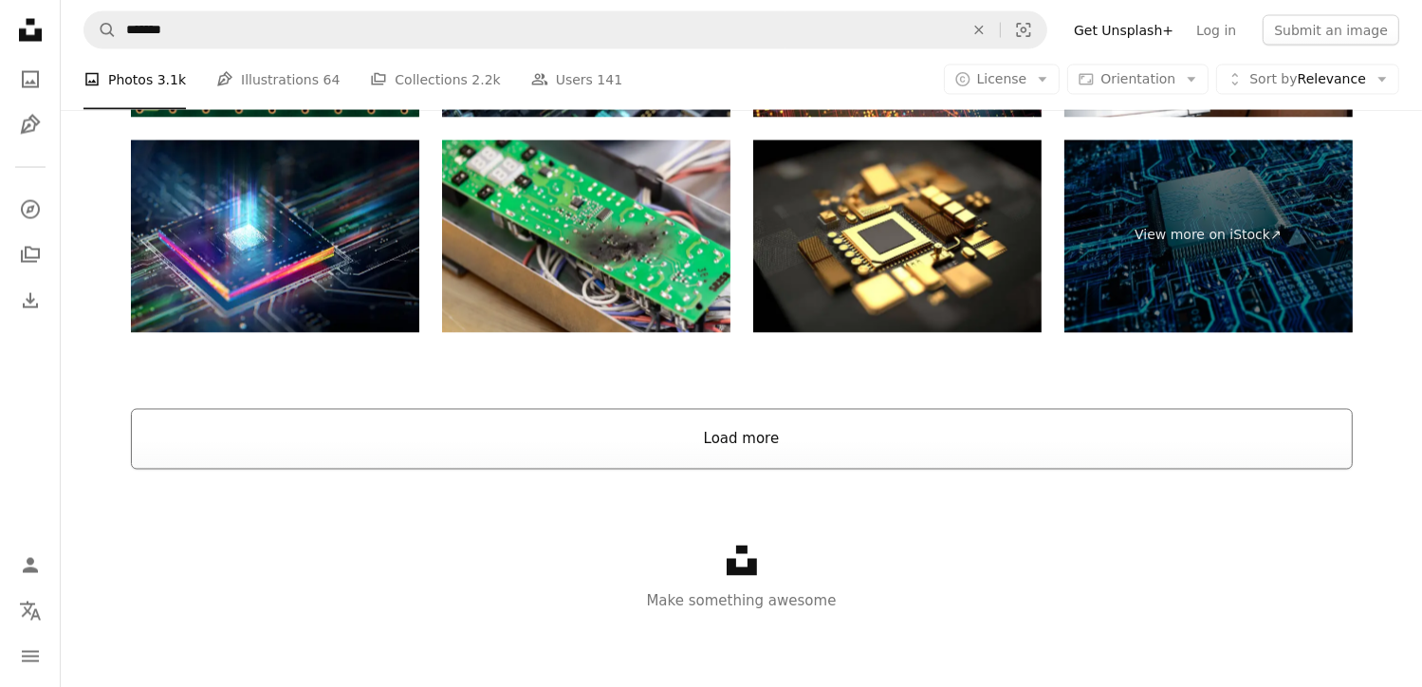
click at [852, 428] on button "Load more" at bounding box center [742, 439] width 1222 height 61
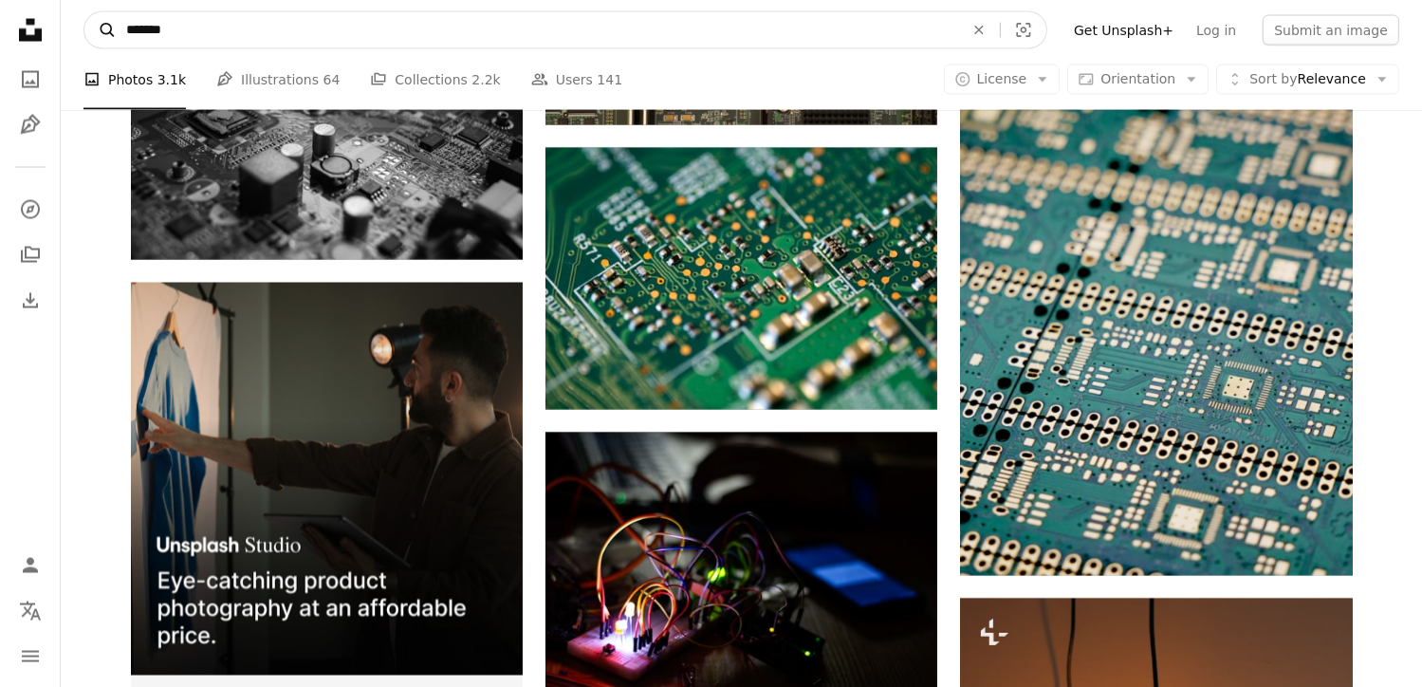
drag, startPoint x: 269, startPoint y: 29, endPoint x: 105, endPoint y: 39, distance: 164.4
click at [105, 39] on form "A magnifying glass ******* An X shape Visual search" at bounding box center [565, 30] width 964 height 38
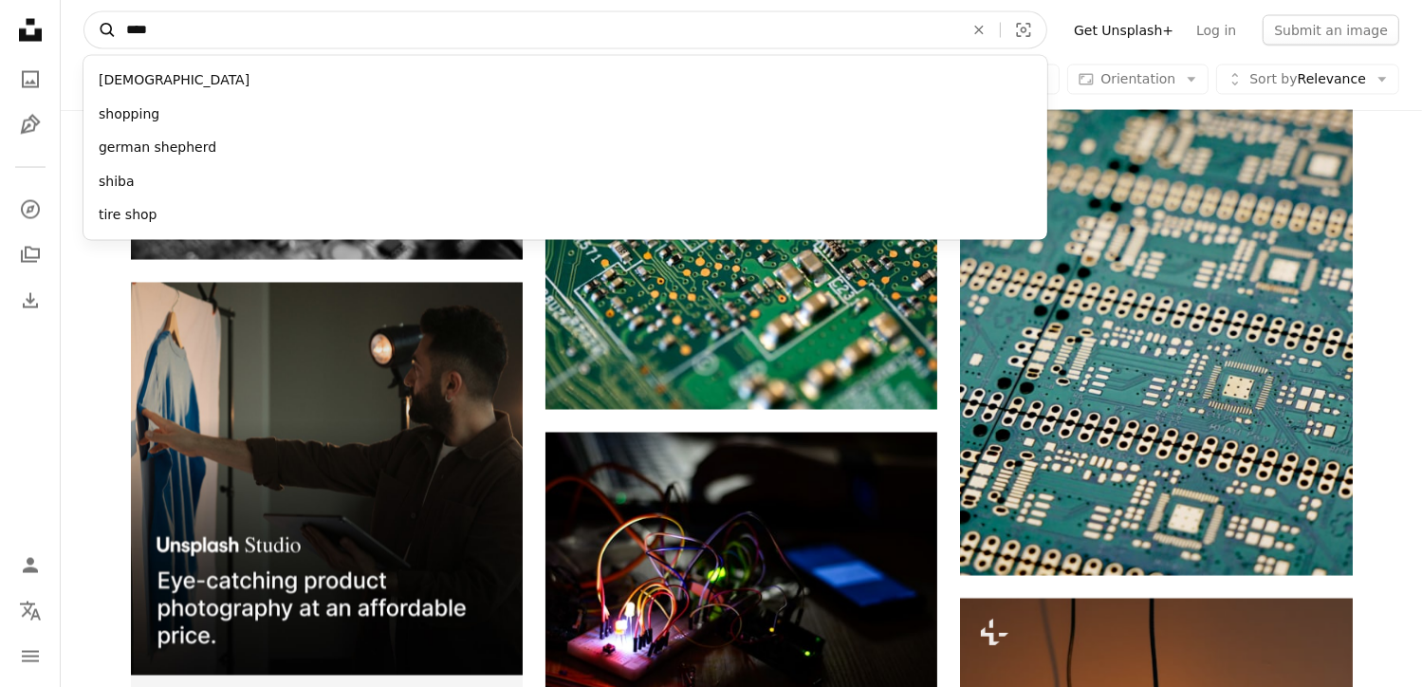
type input "****"
click at [84, 12] on button "A magnifying glass" at bounding box center [100, 30] width 32 height 36
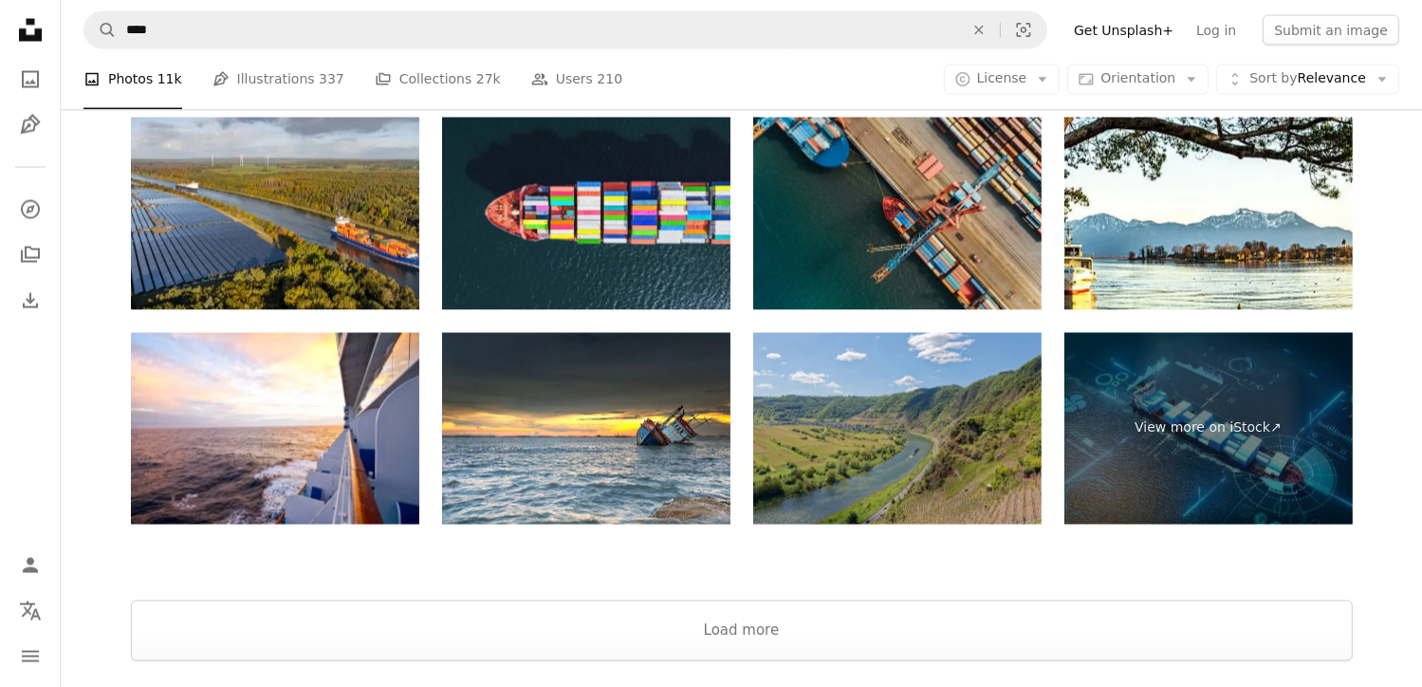
scroll to position [3688, 0]
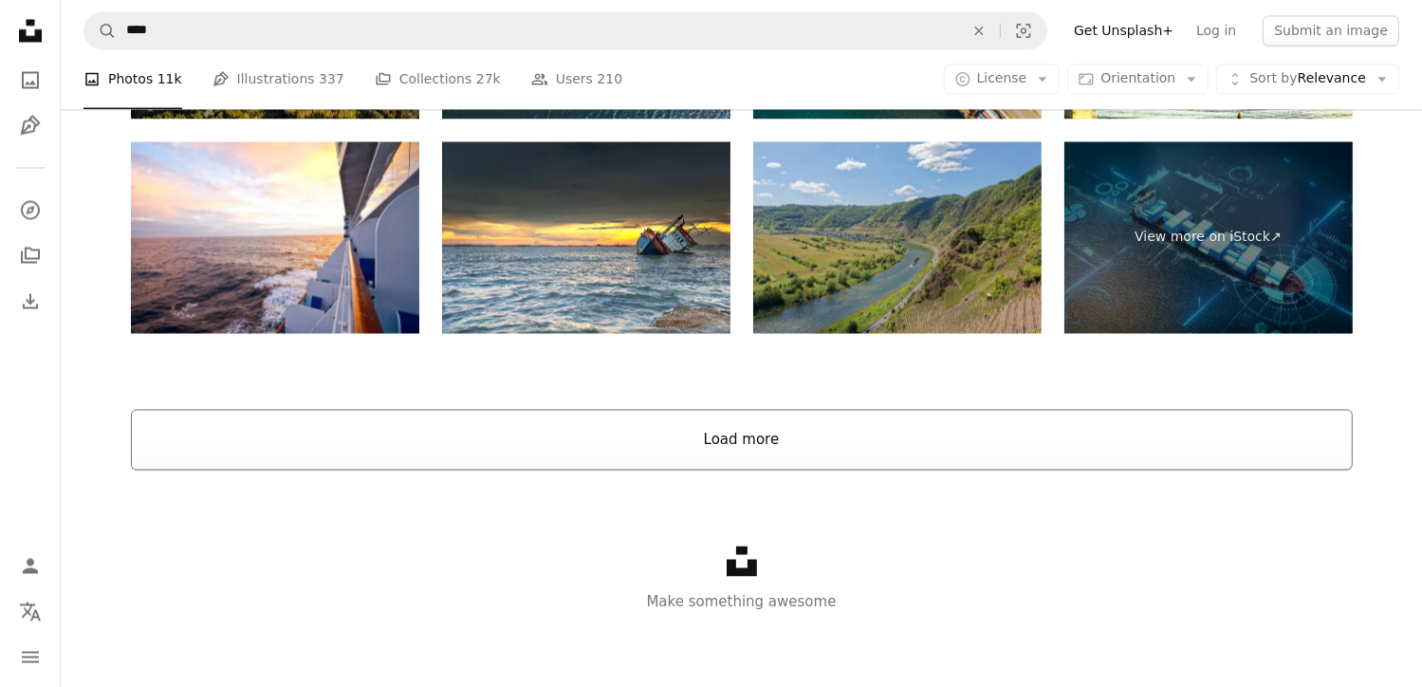
click at [1114, 446] on button "Load more" at bounding box center [742, 439] width 1222 height 61
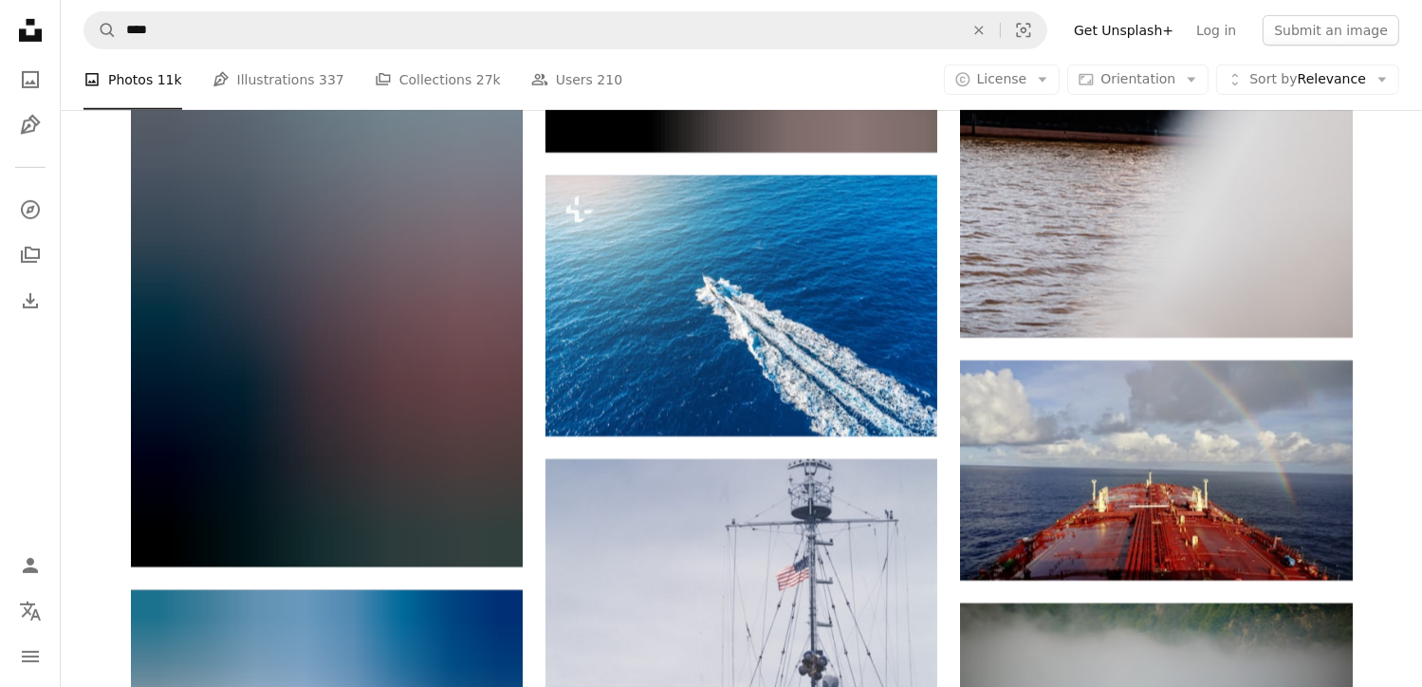
scroll to position [15164, 0]
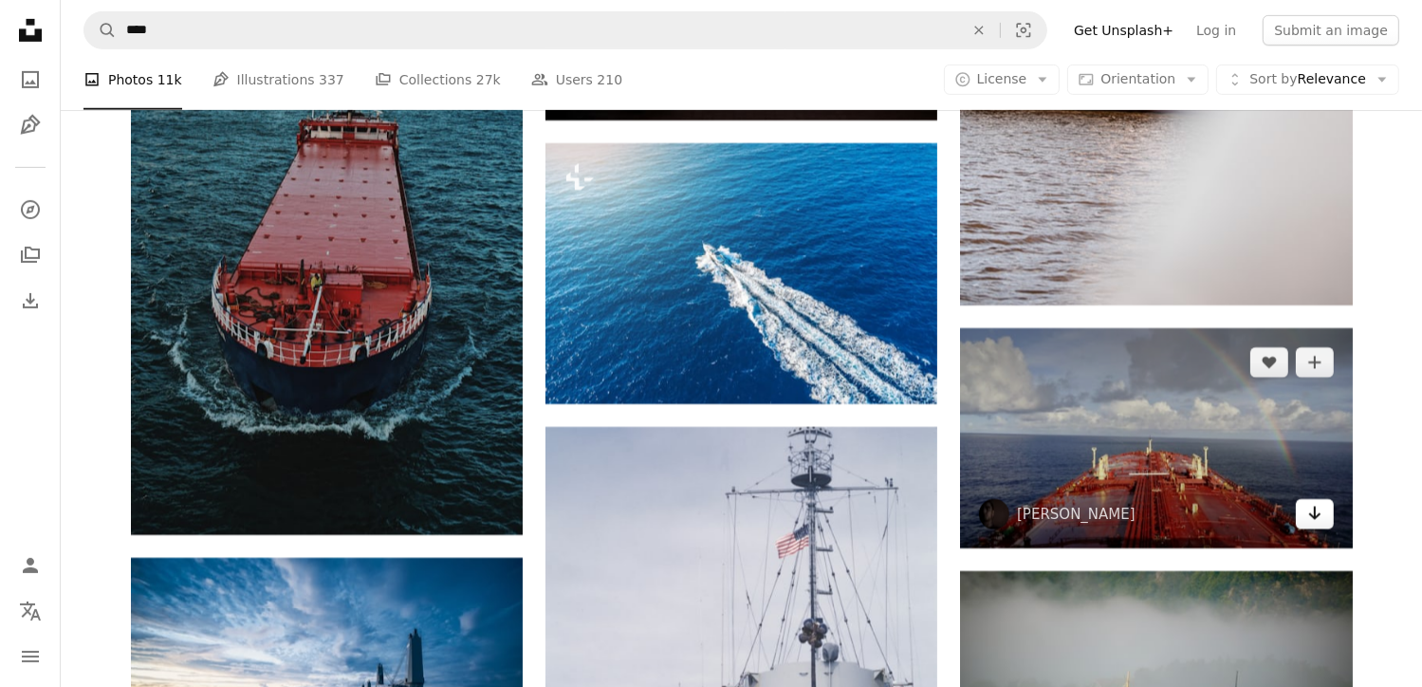
click at [1313, 511] on icon "Download" at bounding box center [1314, 512] width 12 height 13
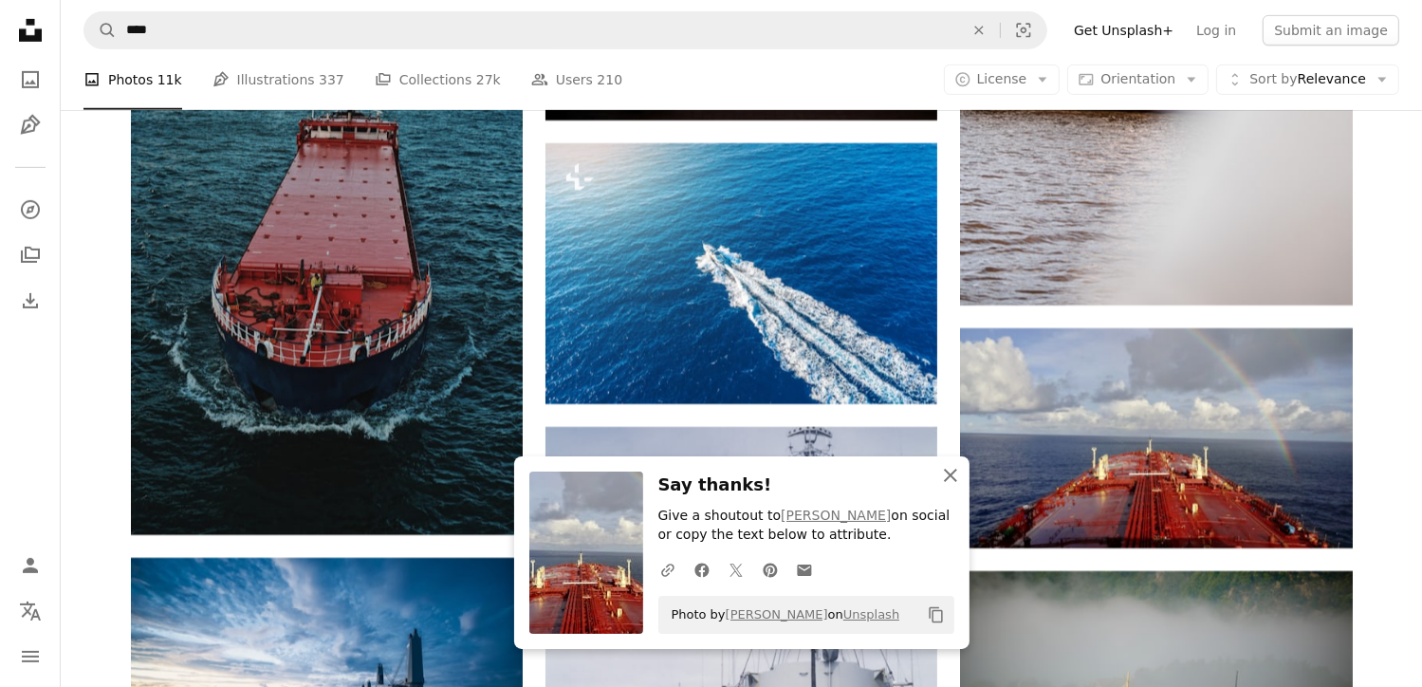
click at [948, 473] on icon "button" at bounding box center [950, 475] width 13 height 13
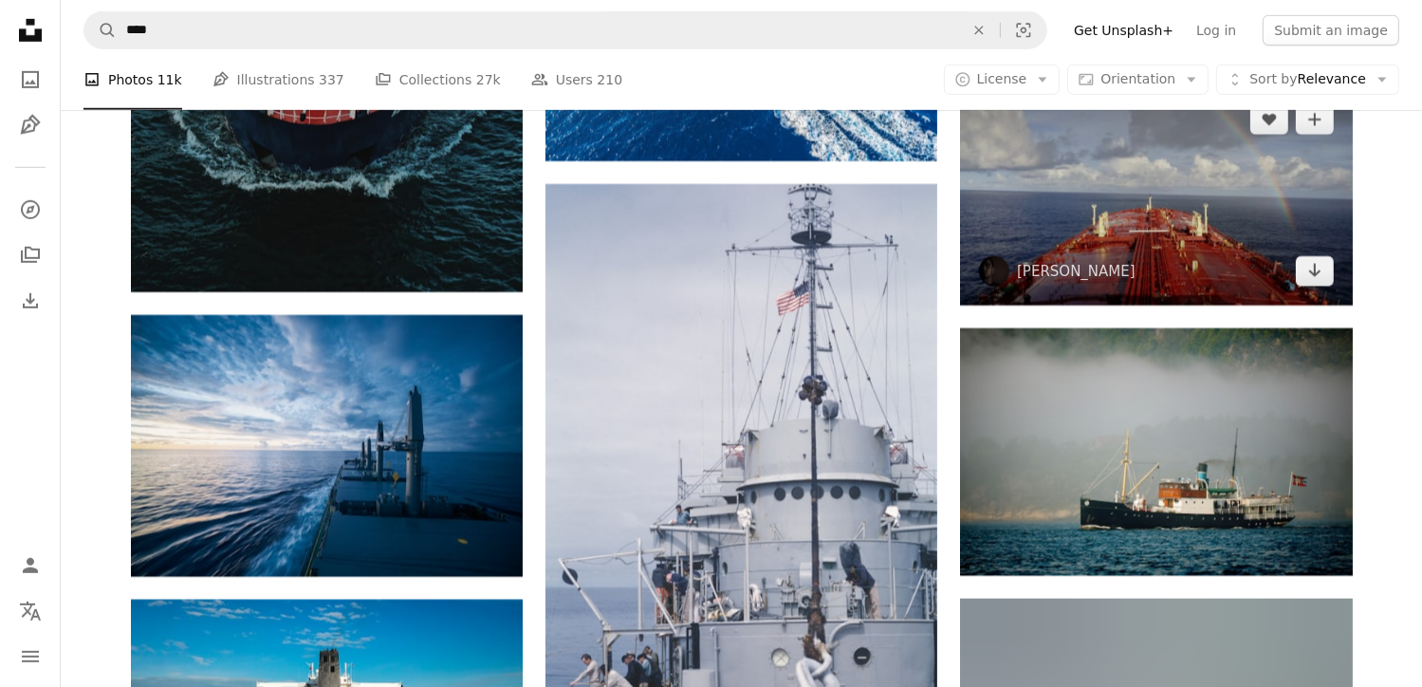
scroll to position [15449, 0]
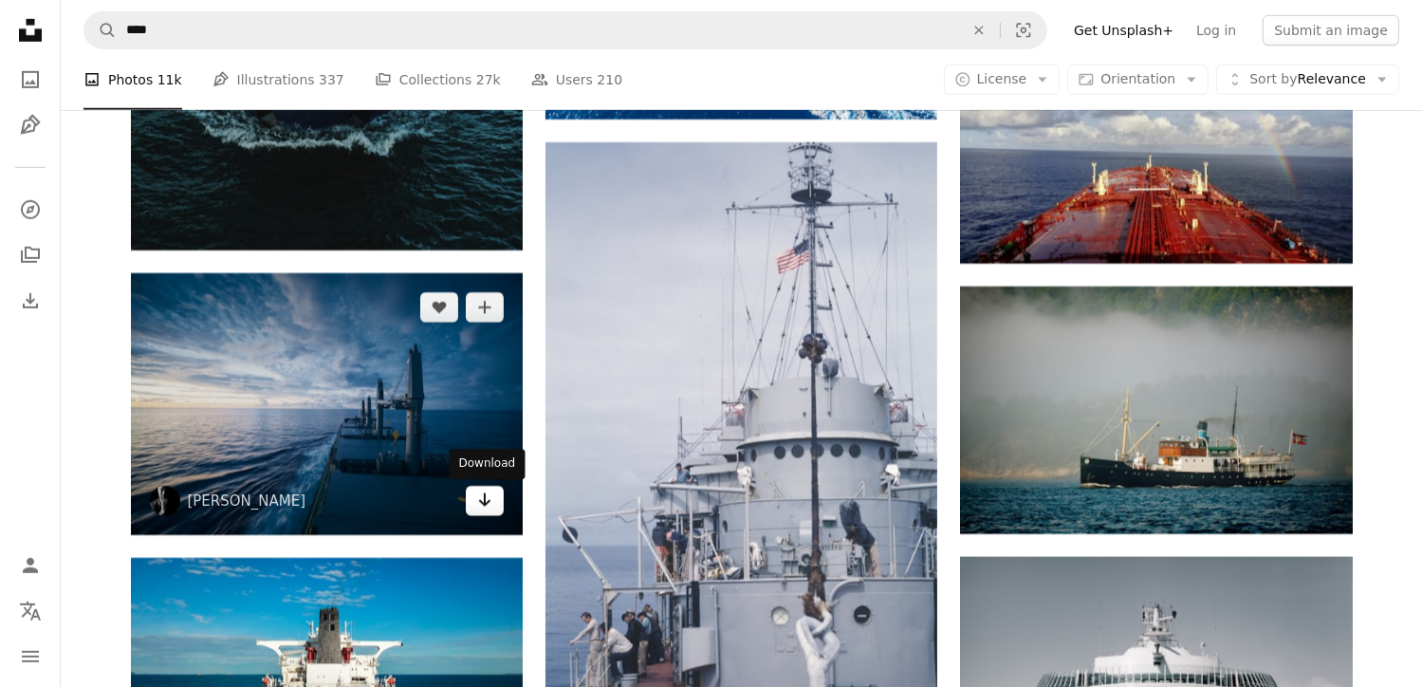
click at [486, 497] on icon "Arrow pointing down" at bounding box center [484, 499] width 15 height 23
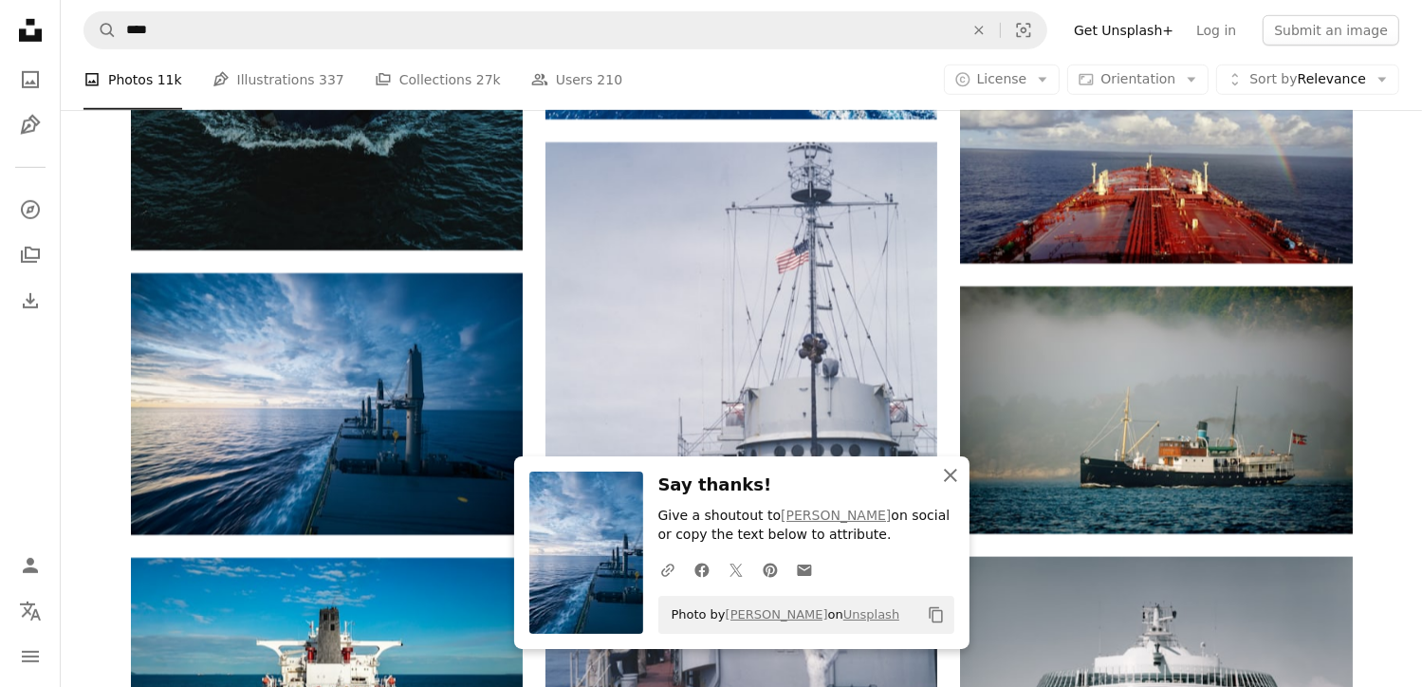
click at [951, 472] on icon "An X shape" at bounding box center [950, 475] width 23 height 23
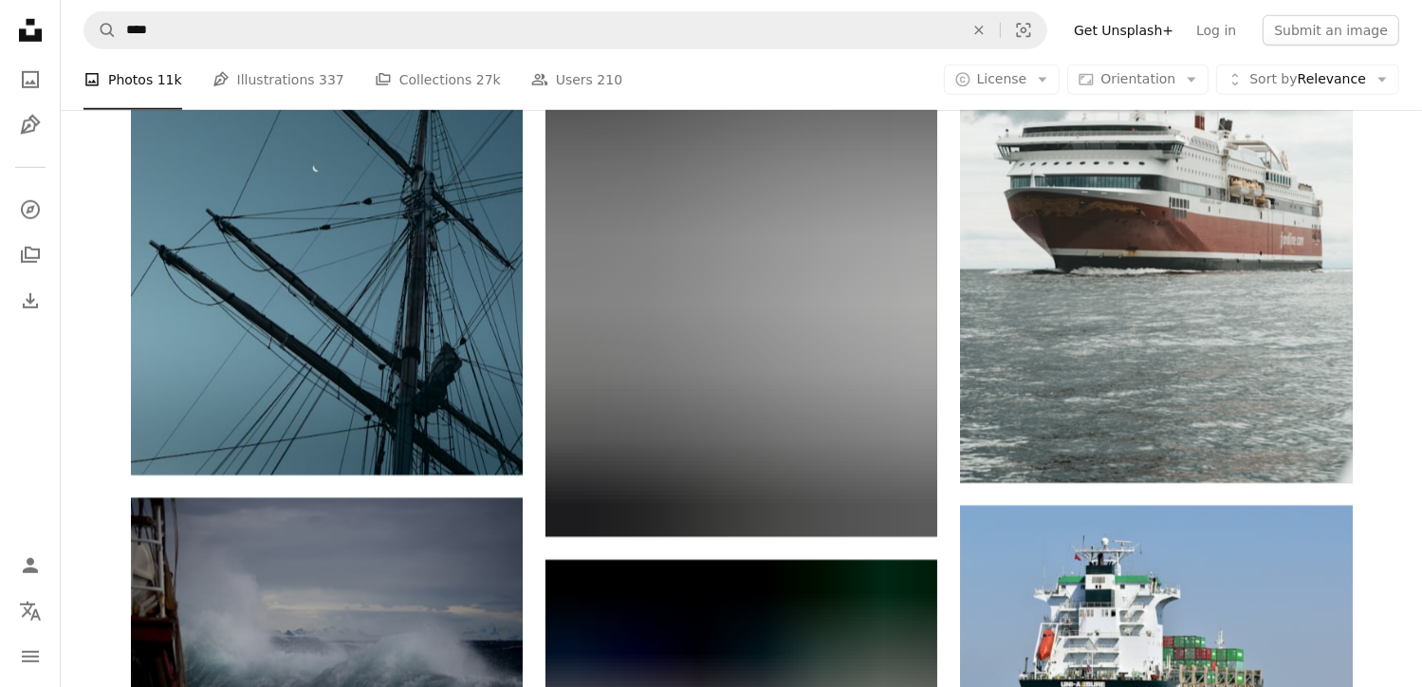
scroll to position [22847, 0]
